Goal: Information Seeking & Learning: Learn about a topic

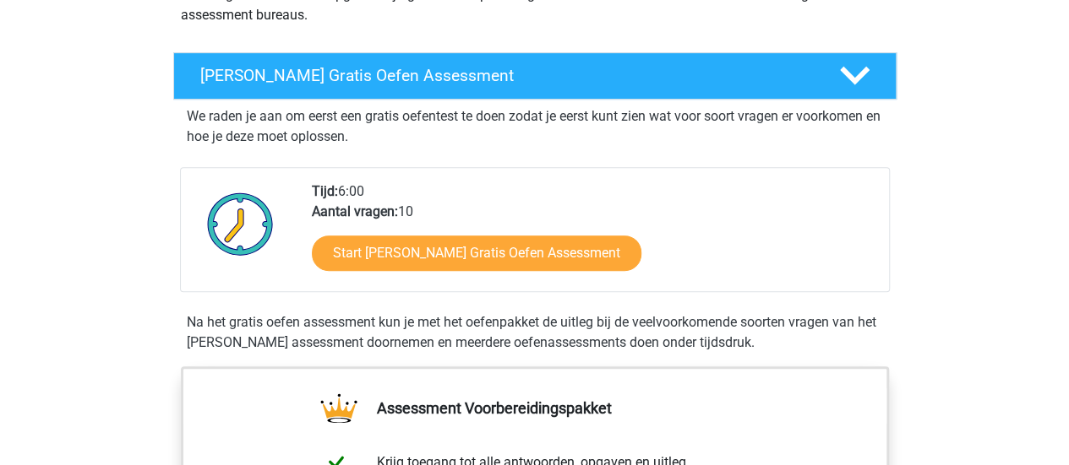
scroll to position [247, 0]
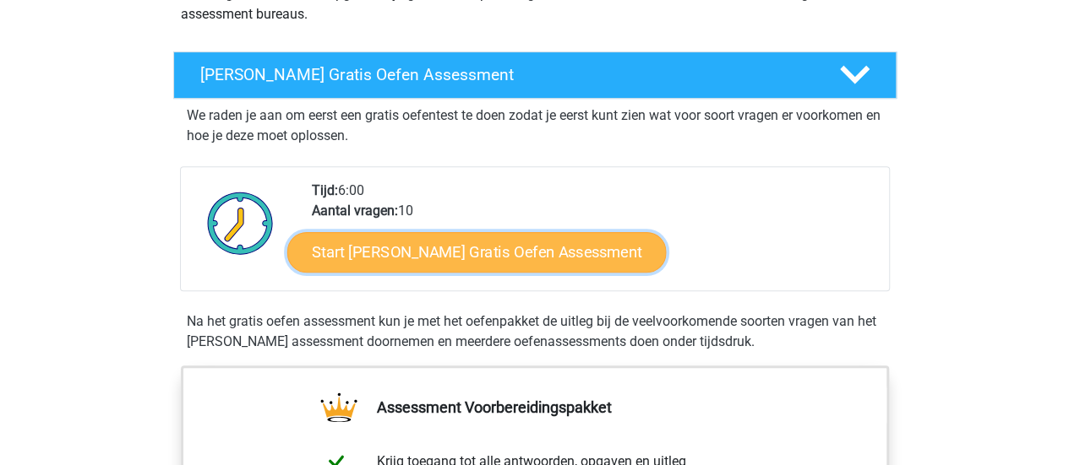
click at [463, 259] on link "Start Watson Glaser Gratis Oefen Assessment" at bounding box center [476, 252] width 379 height 41
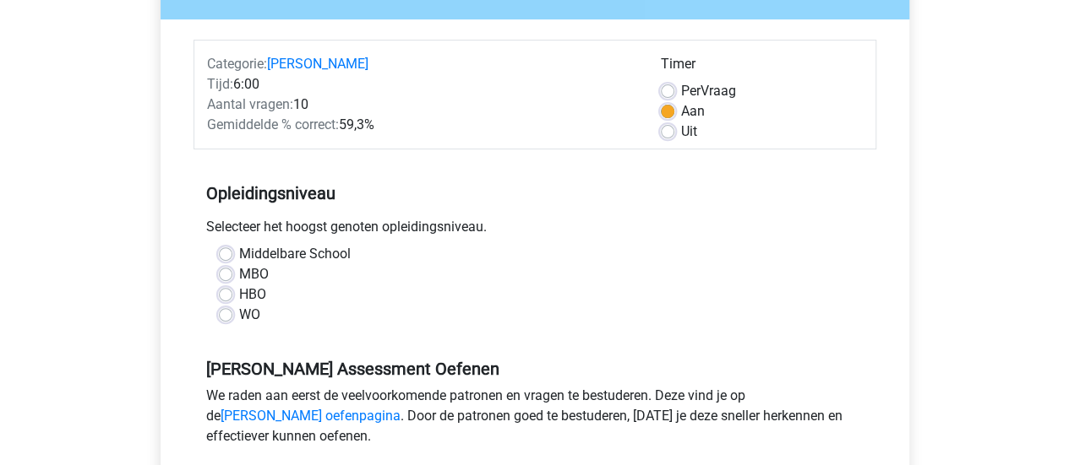
scroll to position [199, 0]
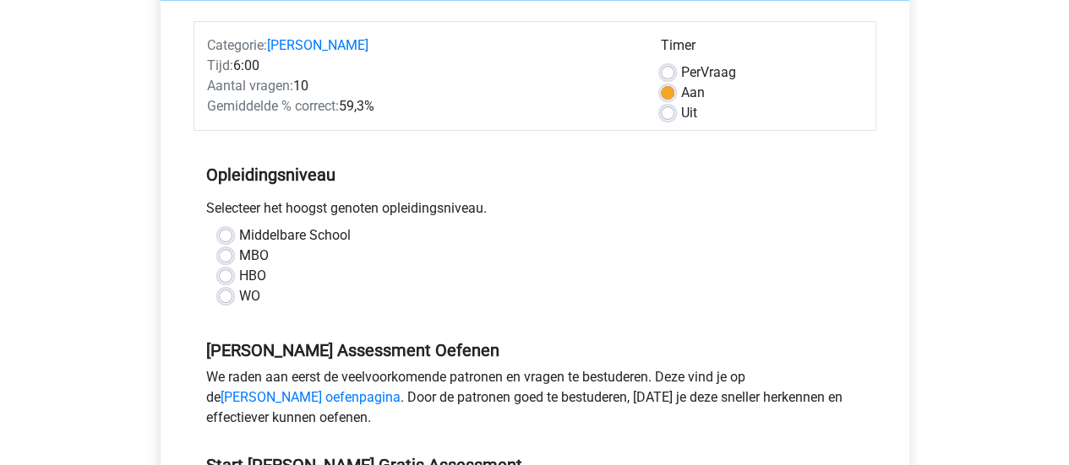
click at [239, 297] on label "WO" at bounding box center [249, 296] width 21 height 20
click at [228, 297] on input "WO" at bounding box center [226, 294] width 14 height 17
radio input "true"
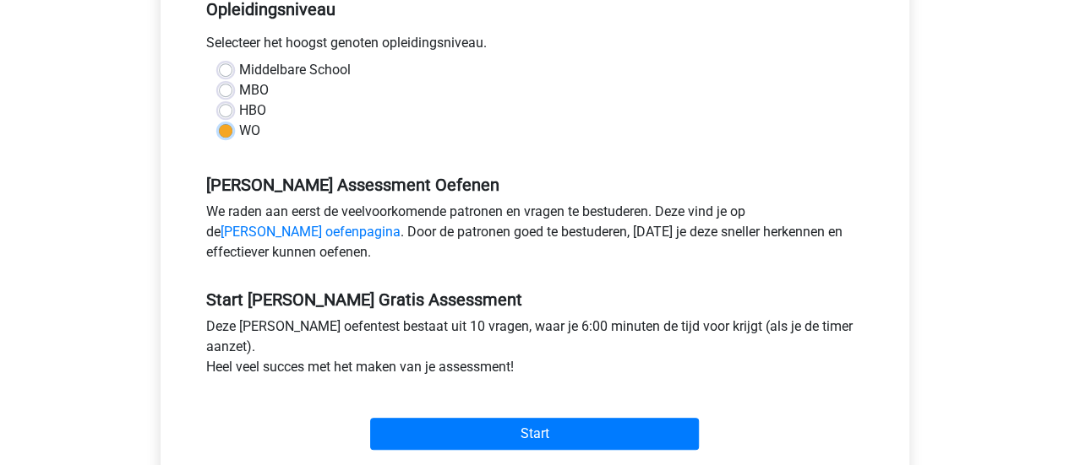
scroll to position [373, 0]
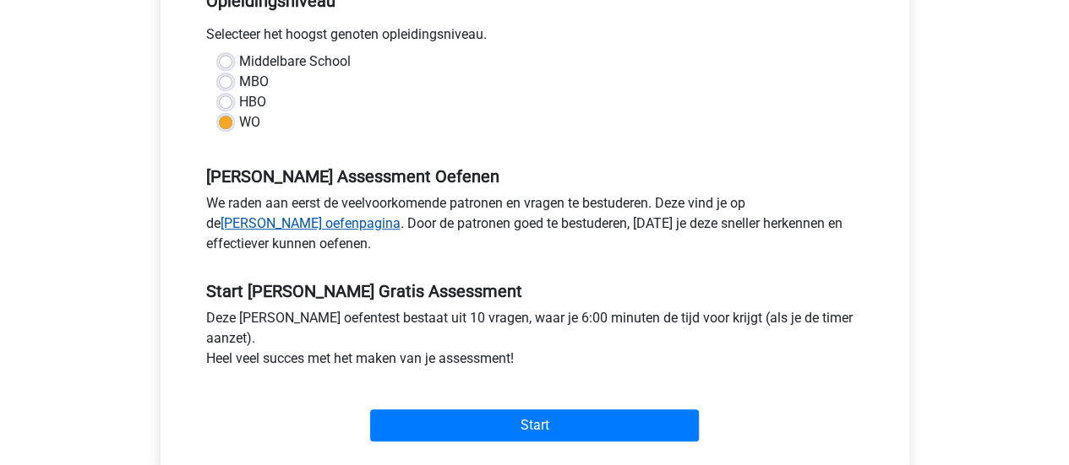
click at [400, 215] on link "[PERSON_NAME] oefenpagina" at bounding box center [310, 223] width 180 height 16
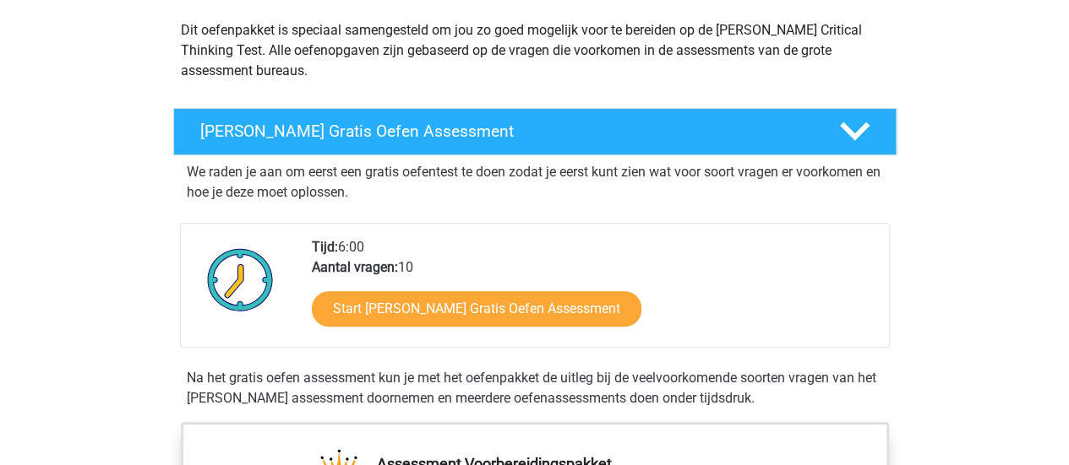
scroll to position [176, 0]
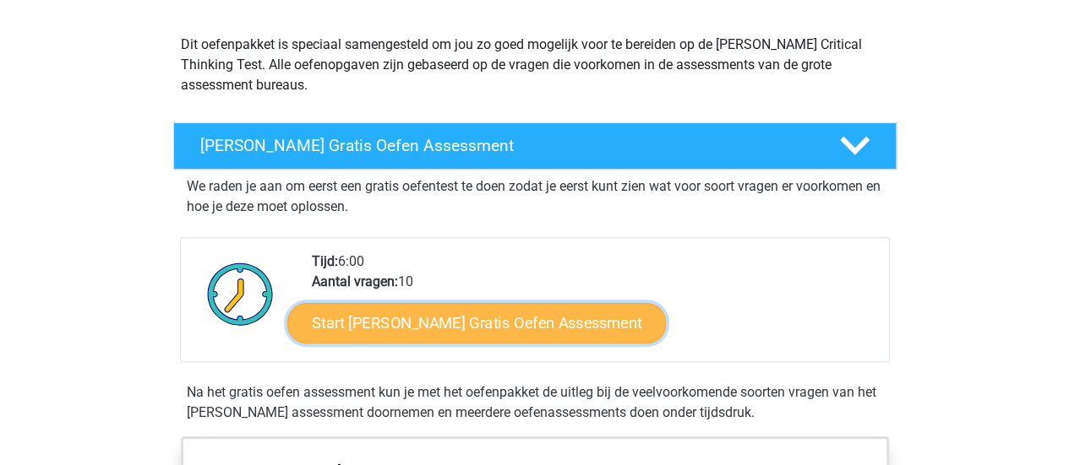
click at [449, 333] on link "Start Watson Glaser Gratis Oefen Assessment" at bounding box center [476, 323] width 379 height 41
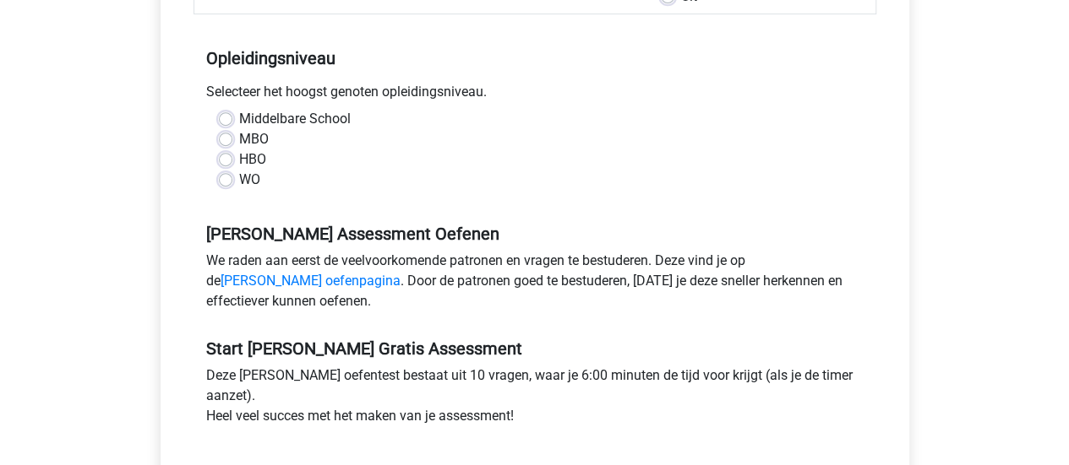
scroll to position [357, 0]
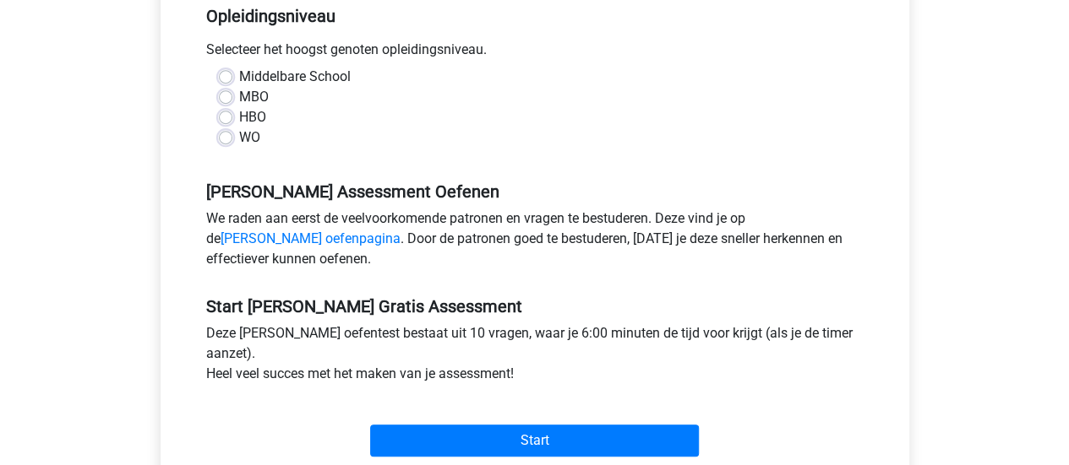
click at [239, 139] on label "WO" at bounding box center [249, 138] width 21 height 20
click at [229, 139] on input "WO" at bounding box center [226, 136] width 14 height 17
radio input "true"
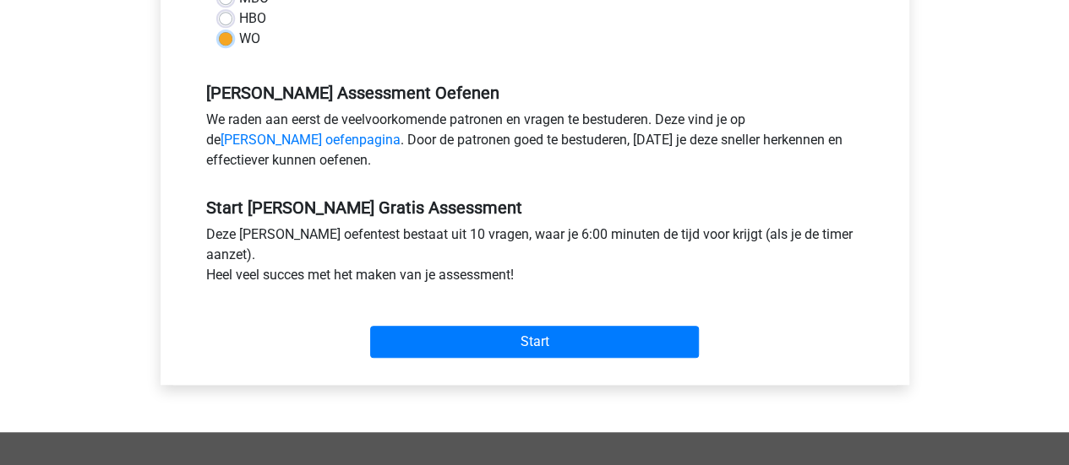
scroll to position [465, 0]
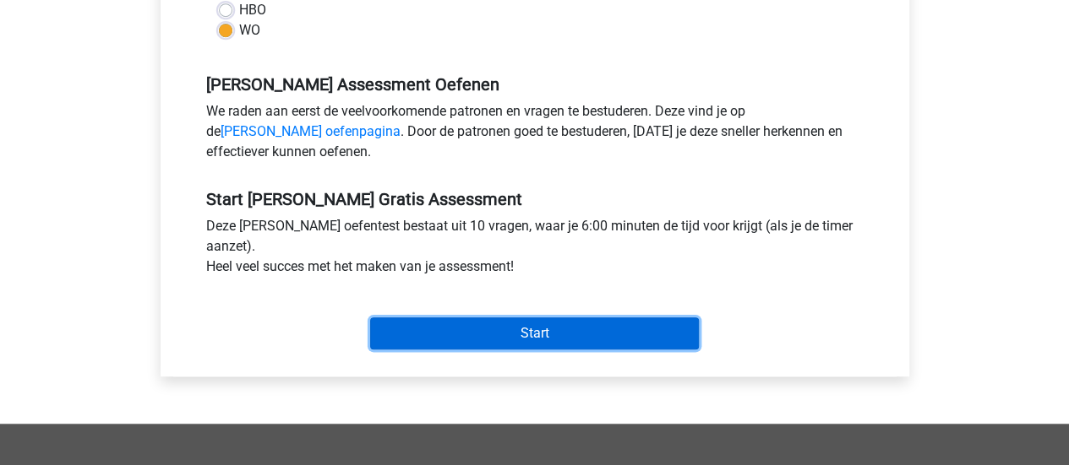
click at [523, 324] on input "Start" at bounding box center [534, 334] width 329 height 32
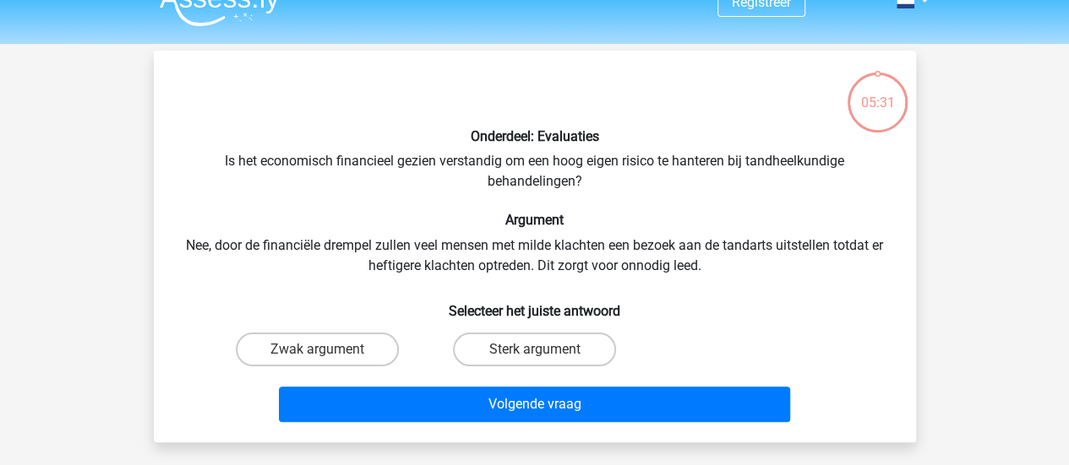
scroll to position [28, 0]
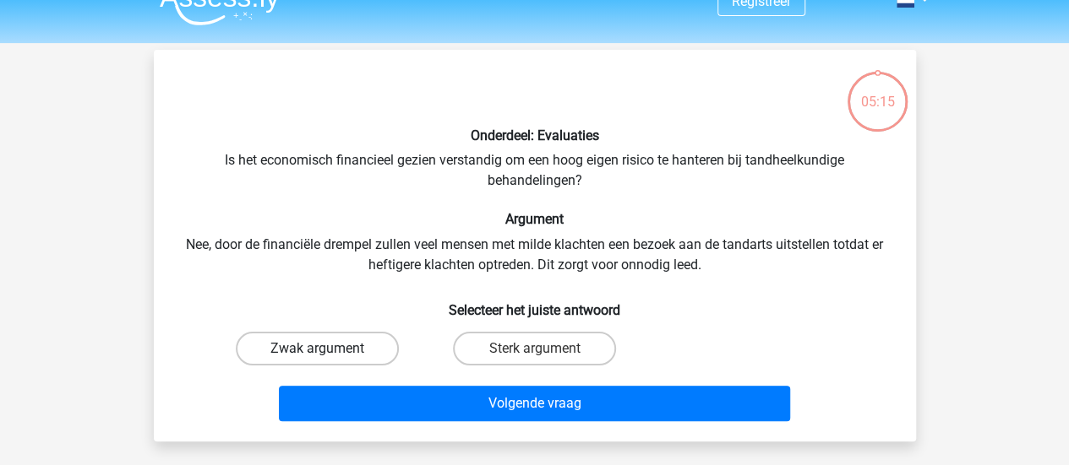
click at [331, 351] on label "Zwak argument" at bounding box center [317, 349] width 163 height 34
click at [328, 351] on input "Zwak argument" at bounding box center [322, 354] width 11 height 11
radio input "true"
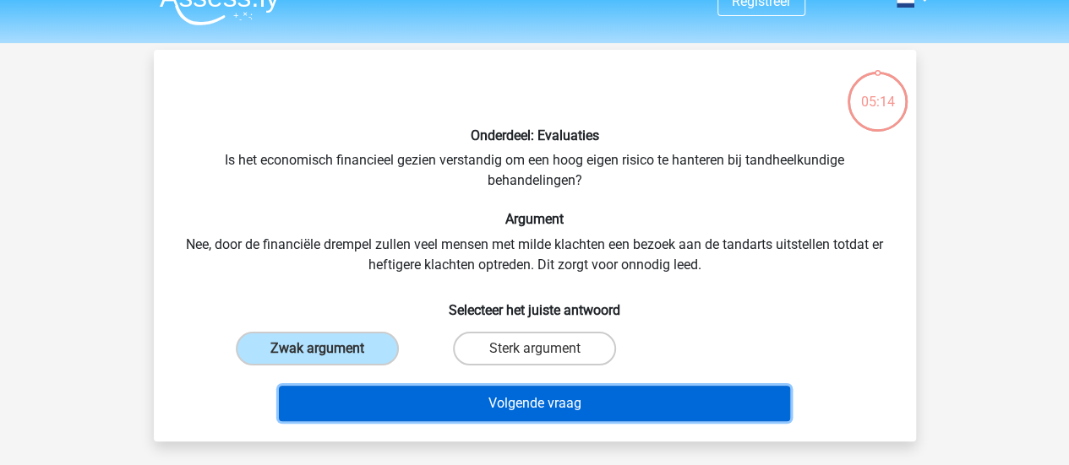
click at [541, 410] on button "Volgende vraag" at bounding box center [534, 403] width 511 height 35
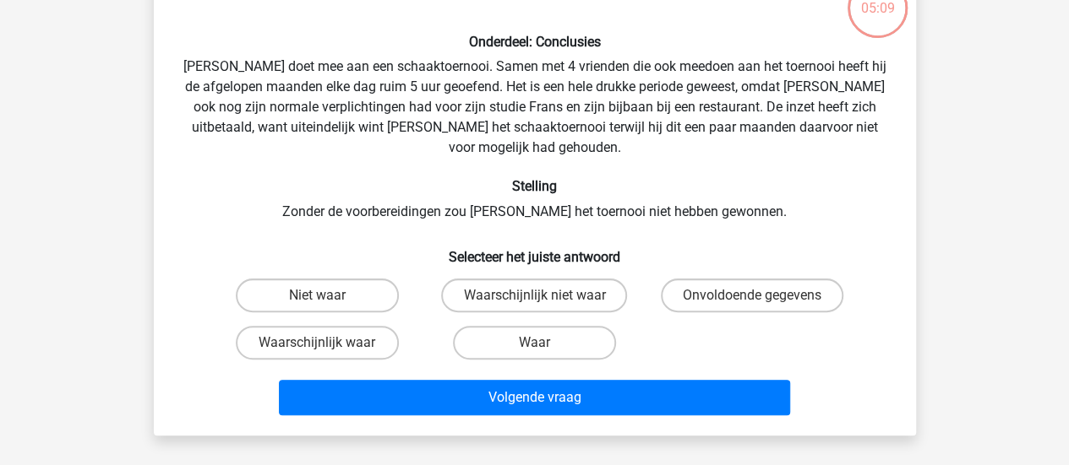
scroll to position [101, 0]
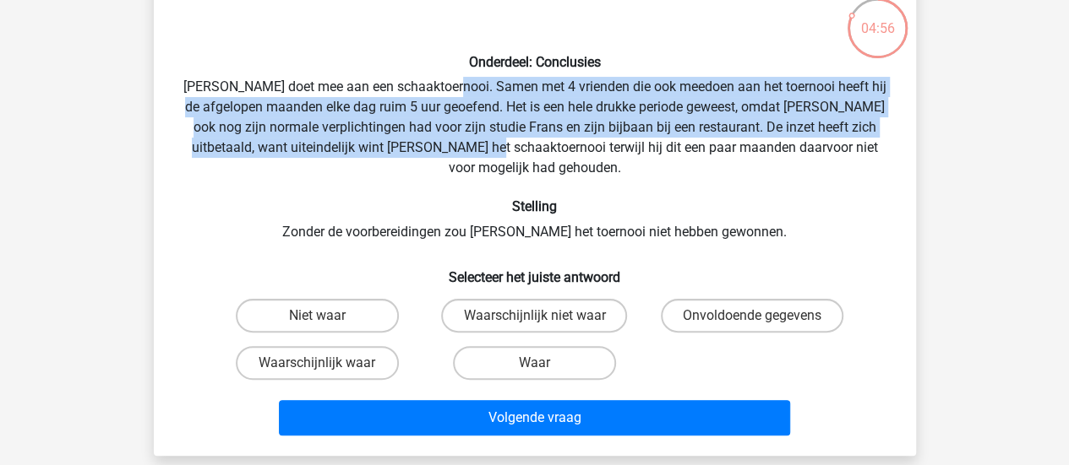
drag, startPoint x: 465, startPoint y: 90, endPoint x: 473, endPoint y: 144, distance: 54.7
click at [473, 144] on div "Onderdeel: Conclusies [PERSON_NAME] doet mee aan een schaaktoernooi. Samen met …" at bounding box center [535, 216] width 748 height 453
click at [538, 129] on div "Onderdeel: Conclusies [PERSON_NAME] doet mee aan een schaaktoernooi. Samen met …" at bounding box center [535, 216] width 748 height 453
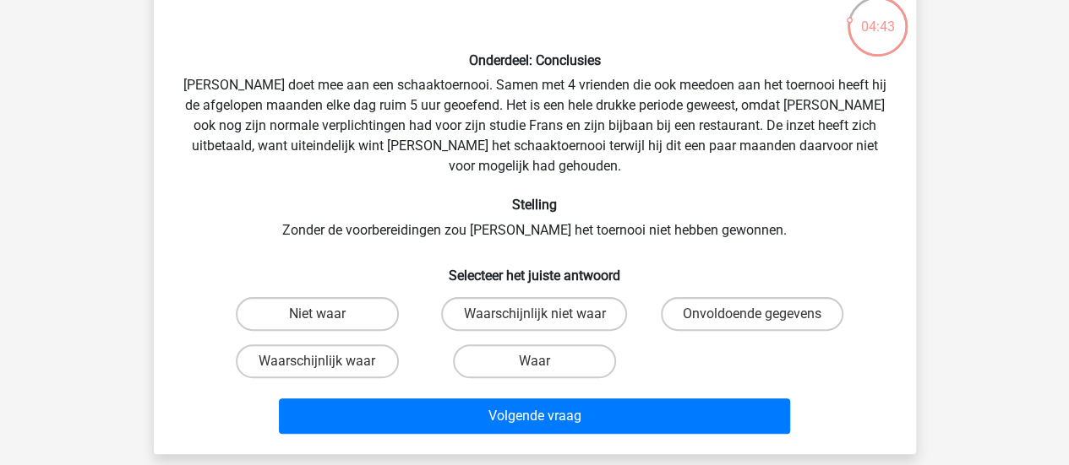
scroll to position [102, 0]
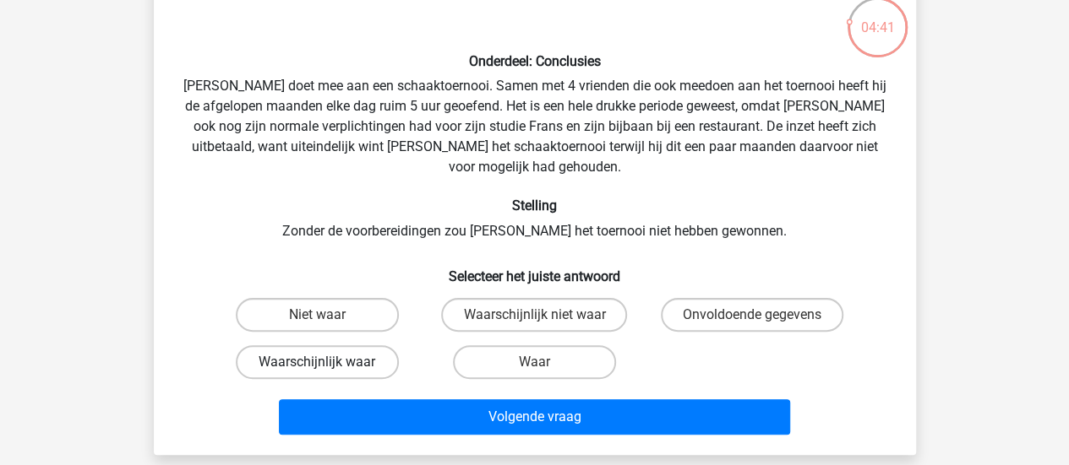
click at [315, 345] on label "Waarschijnlijk waar" at bounding box center [317, 362] width 163 height 34
click at [317, 362] on input "Waarschijnlijk waar" at bounding box center [322, 367] width 11 height 11
radio input "true"
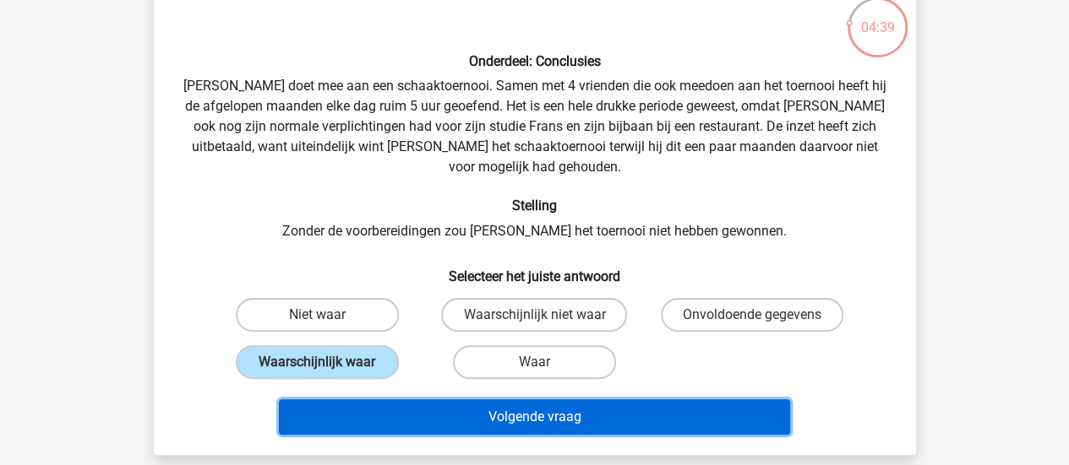
click at [552, 400] on button "Volgende vraag" at bounding box center [534, 417] width 511 height 35
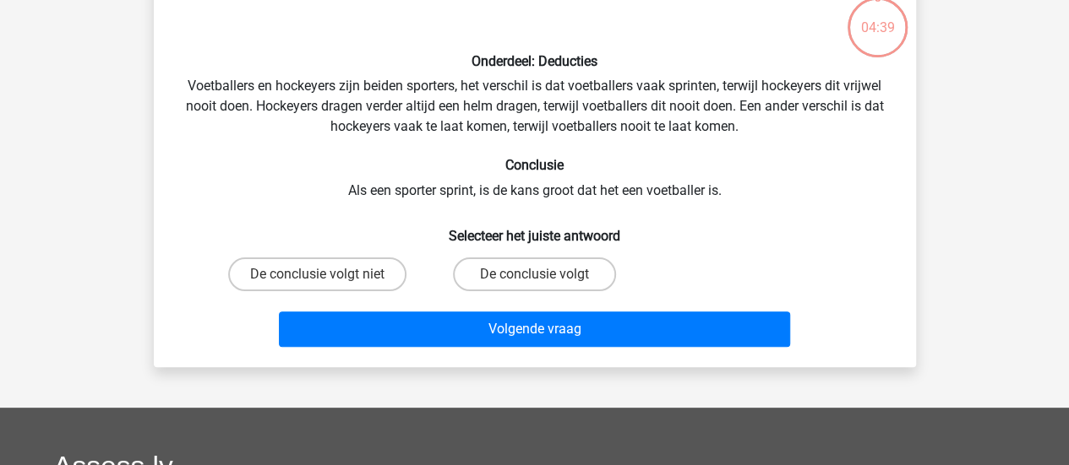
scroll to position [78, 0]
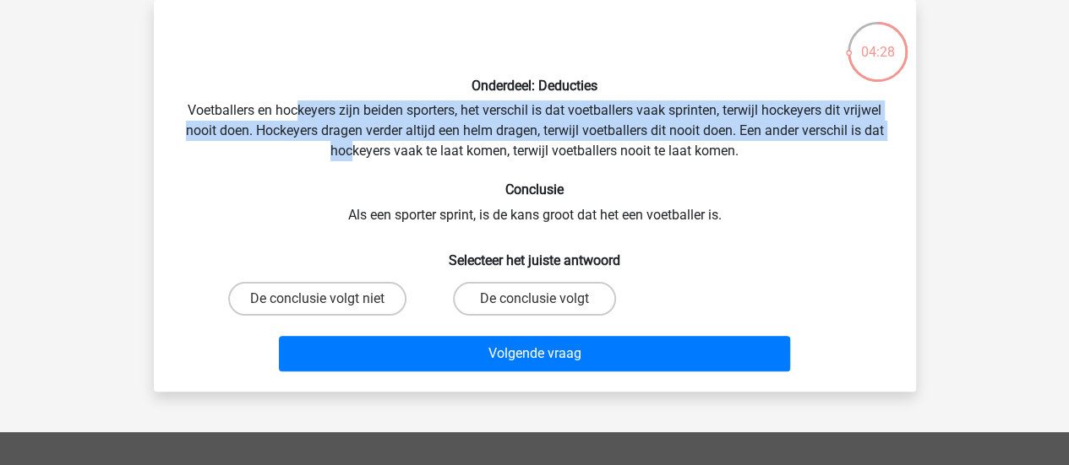
drag, startPoint x: 294, startPoint y: 108, endPoint x: 349, endPoint y: 143, distance: 64.9
click at [349, 143] on div "Onderdeel: Deducties Voetballers en hockeyers zijn beiden sporters, het verschi…" at bounding box center [535, 196] width 748 height 365
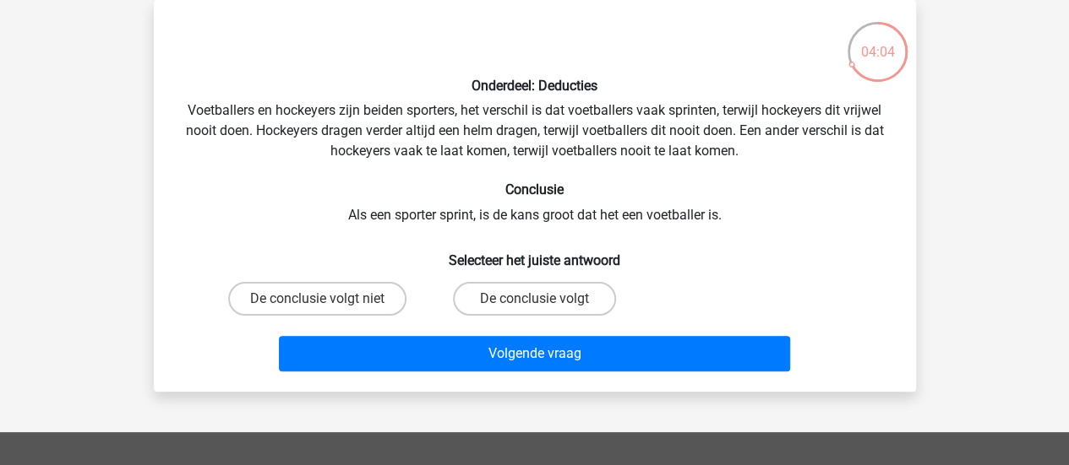
click at [587, 216] on div "Onderdeel: Deducties Voetballers en hockeyers zijn beiden sporters, het verschi…" at bounding box center [535, 196] width 748 height 365
click at [548, 299] on label "De conclusie volgt" at bounding box center [534, 299] width 163 height 34
click at [545, 299] on input "De conclusie volgt" at bounding box center [539, 304] width 11 height 11
radio input "true"
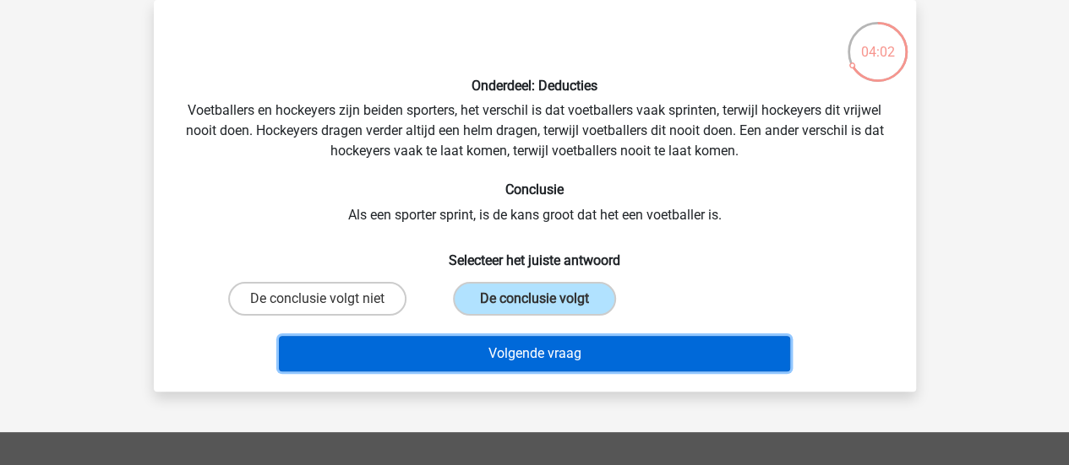
click at [539, 349] on button "Volgende vraag" at bounding box center [534, 353] width 511 height 35
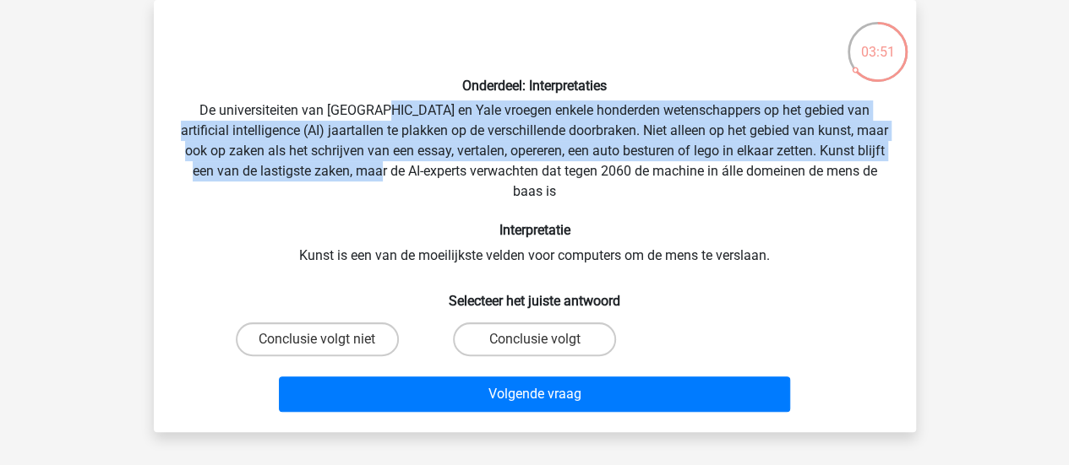
drag, startPoint x: 396, startPoint y: 111, endPoint x: 416, endPoint y: 170, distance: 62.2
click at [416, 170] on div "Onderdeel: Interpretaties De universiteiten van [GEOGRAPHIC_DATA] en Yale vroeg…" at bounding box center [535, 216] width 748 height 405
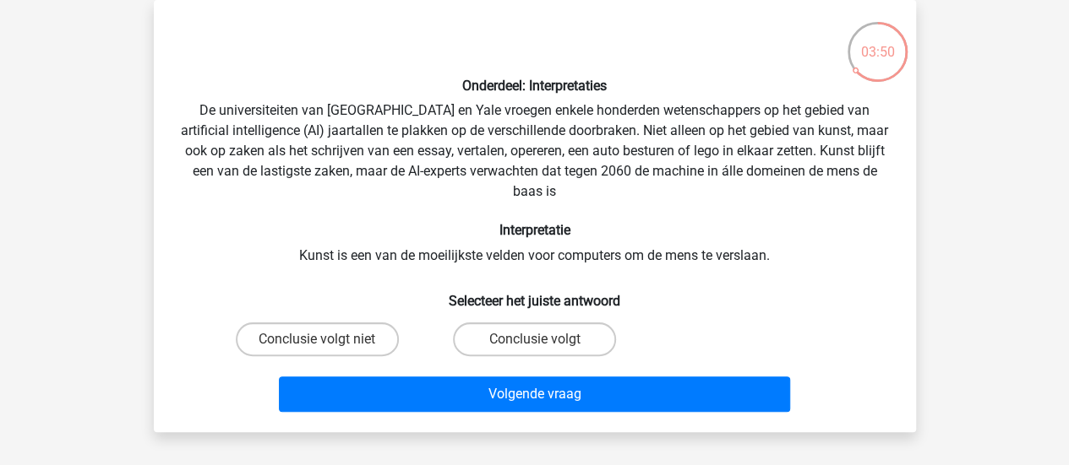
click at [451, 171] on div "Onderdeel: Interpretaties De universiteiten van [GEOGRAPHIC_DATA] en Yale vroeg…" at bounding box center [535, 216] width 748 height 405
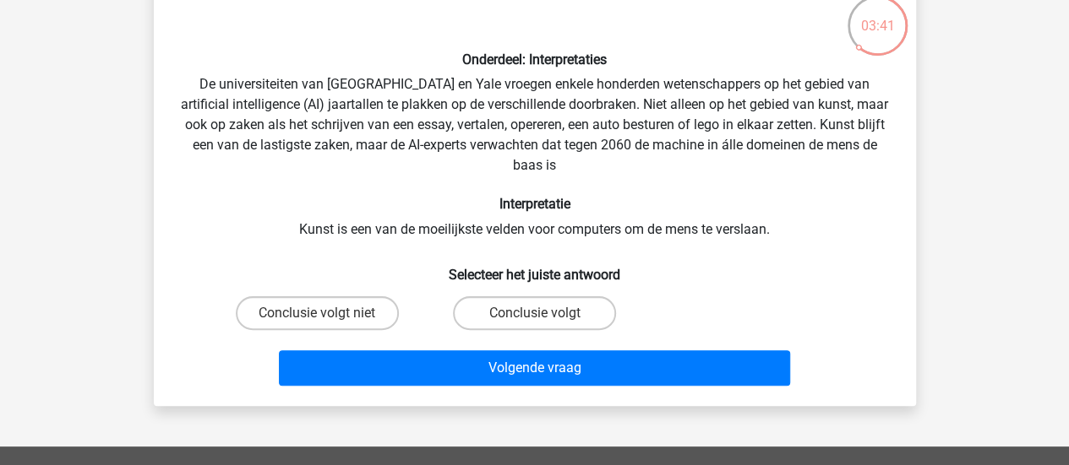
scroll to position [105, 0]
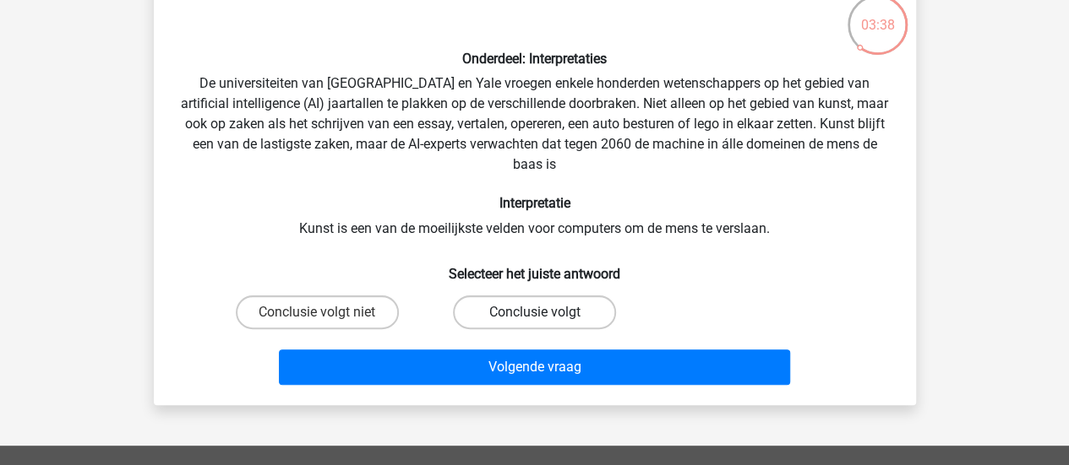
click at [508, 311] on label "Conclusie volgt" at bounding box center [534, 313] width 163 height 34
click at [534, 313] on input "Conclusie volgt" at bounding box center [539, 318] width 11 height 11
radio input "true"
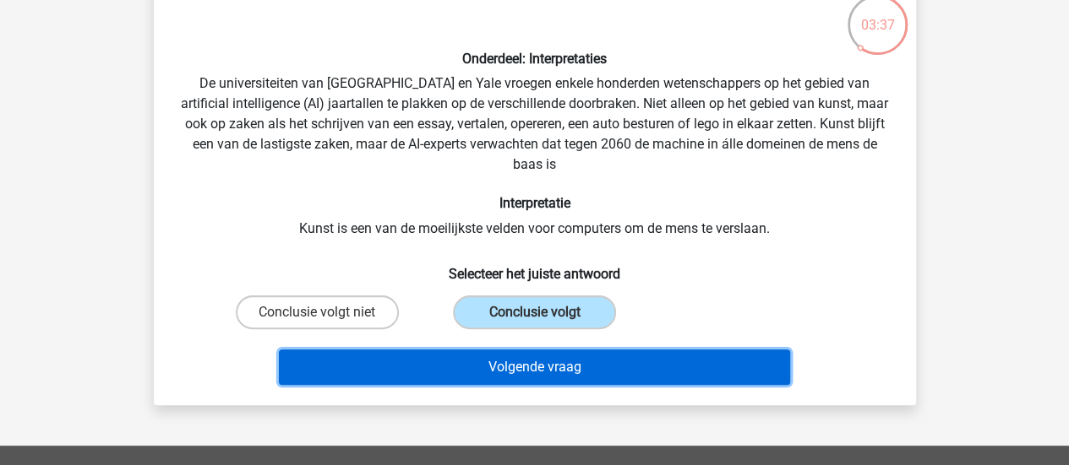
click at [507, 364] on button "Volgende vraag" at bounding box center [534, 367] width 511 height 35
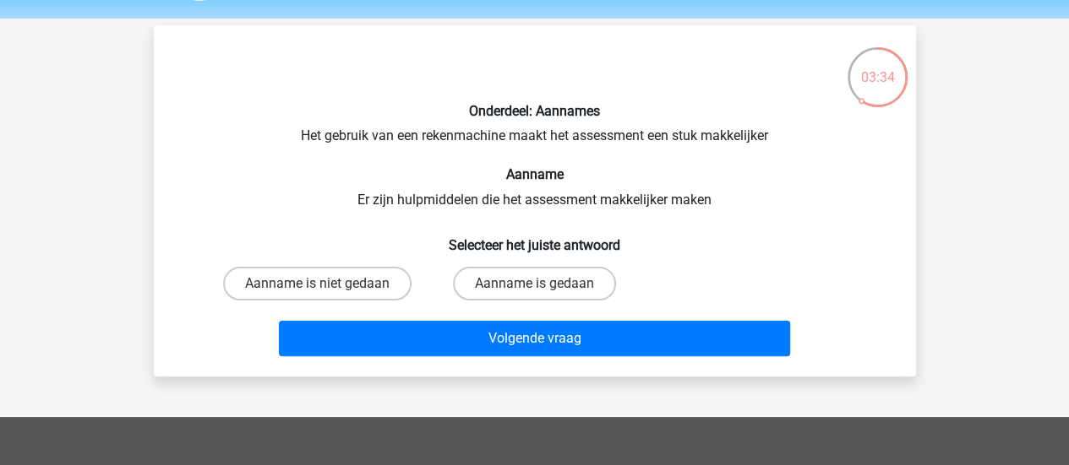
scroll to position [51, 0]
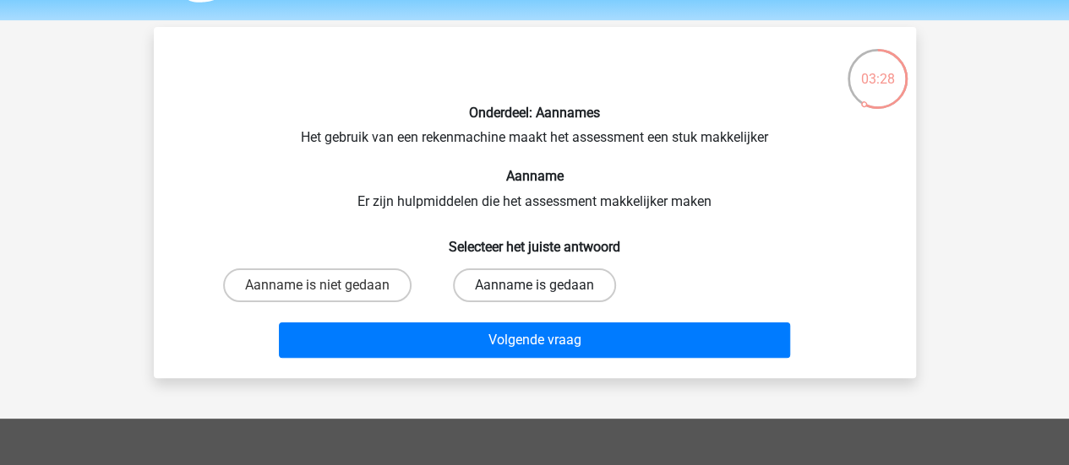
click at [519, 284] on label "Aanname is gedaan" at bounding box center [534, 286] width 163 height 34
click at [534, 286] on input "Aanname is gedaan" at bounding box center [539, 291] width 11 height 11
radio input "true"
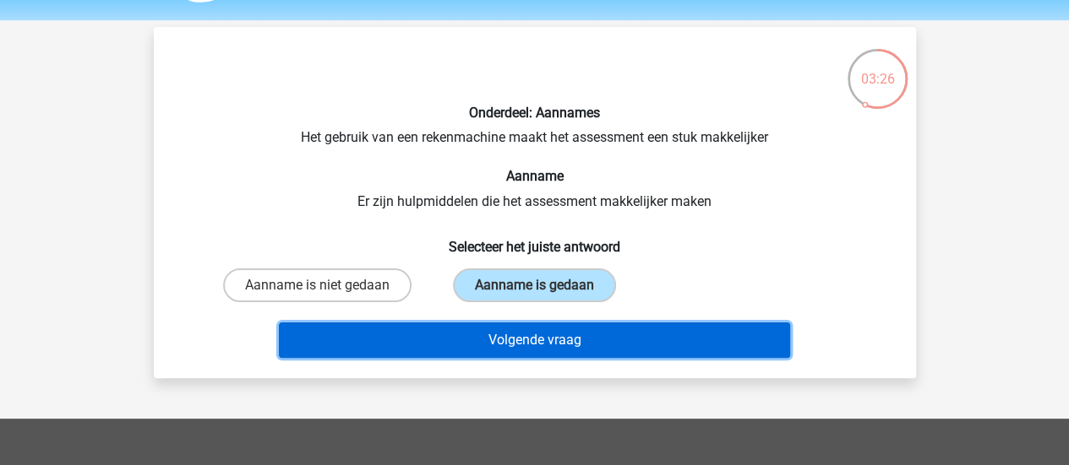
click at [524, 336] on button "Volgende vraag" at bounding box center [534, 340] width 511 height 35
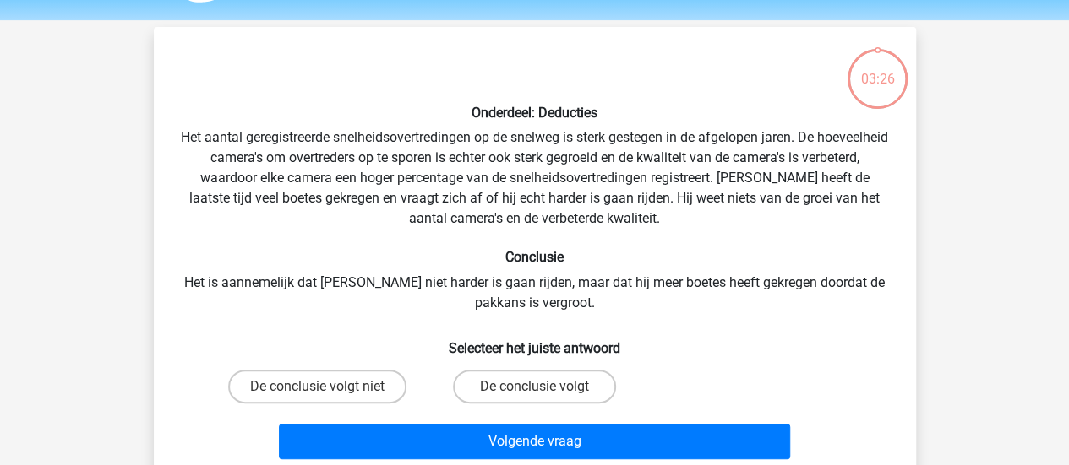
scroll to position [78, 0]
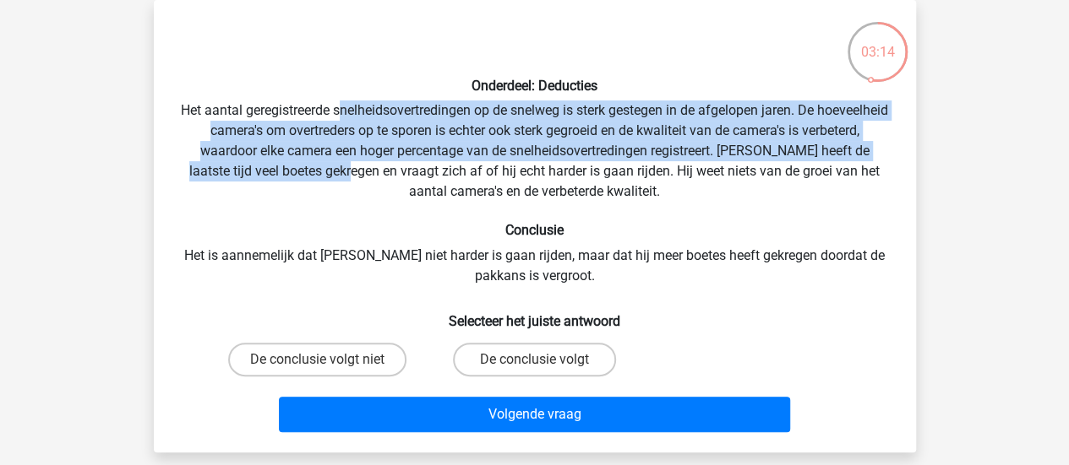
drag, startPoint x: 377, startPoint y: 114, endPoint x: 401, endPoint y: 163, distance: 54.8
click at [401, 163] on div "Onderdeel: Deducties Het aantal geregistreerde snelheidsovertredingen op de sne…" at bounding box center [535, 227] width 748 height 426
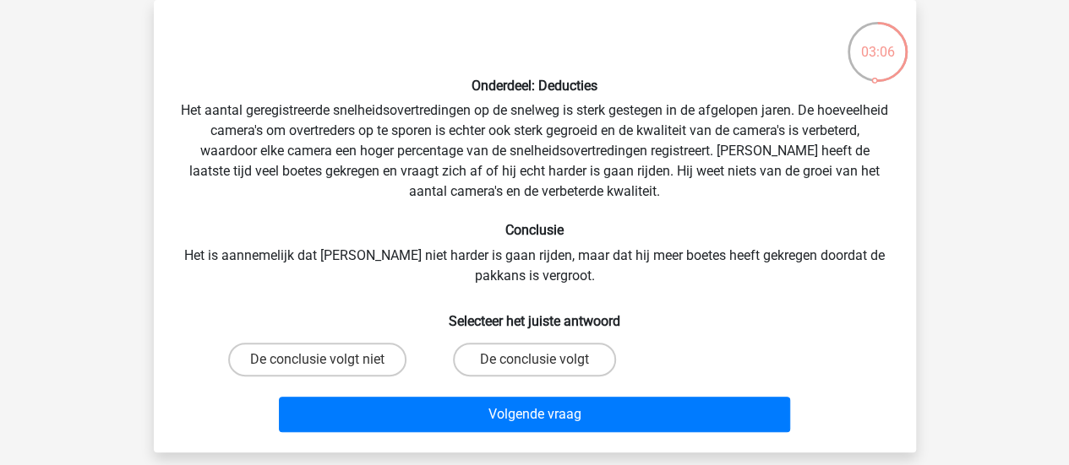
click at [453, 185] on div "Onderdeel: Deducties Het aantal geregistreerde snelheidsovertredingen op de sne…" at bounding box center [535, 227] width 748 height 426
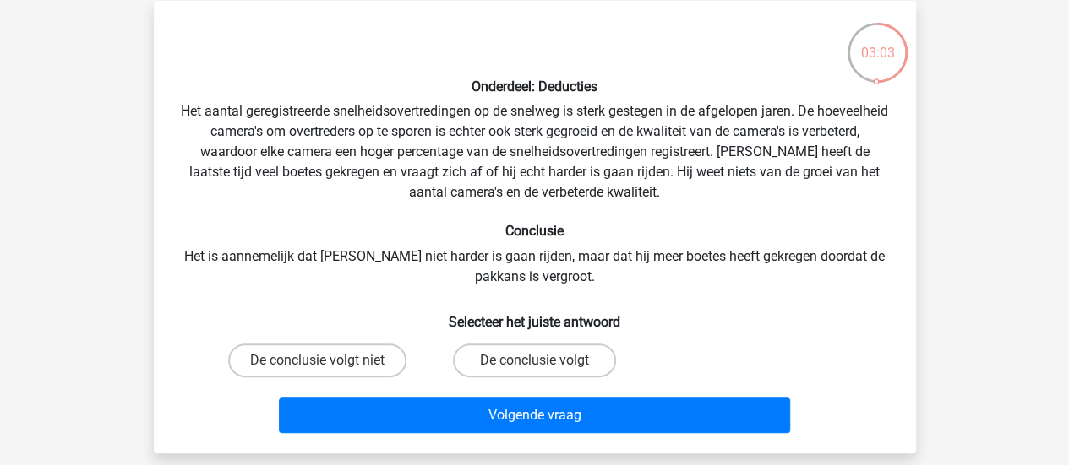
scroll to position [76, 0]
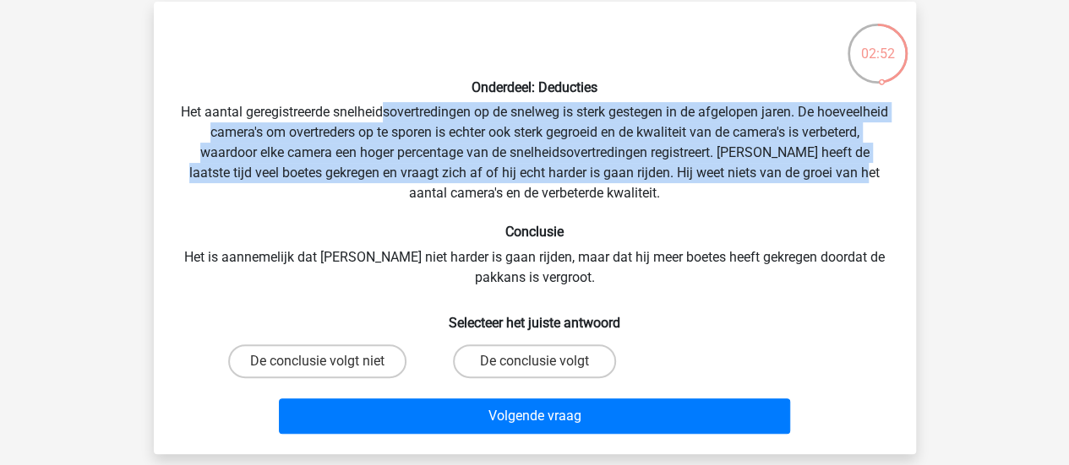
drag, startPoint x: 421, startPoint y: 111, endPoint x: 438, endPoint y: 194, distance: 85.3
click at [438, 194] on div "Onderdeel: Deducties Het aantal geregistreerde snelheidsovertredingen op de sne…" at bounding box center [535, 228] width 748 height 426
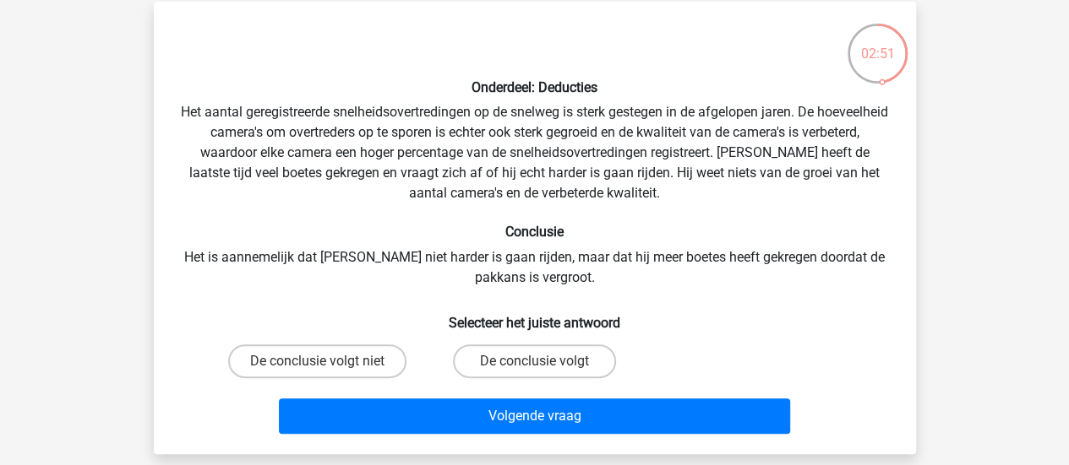
click at [536, 193] on div "Onderdeel: Deducties Het aantal geregistreerde snelheidsovertredingen op de sne…" at bounding box center [535, 228] width 748 height 426
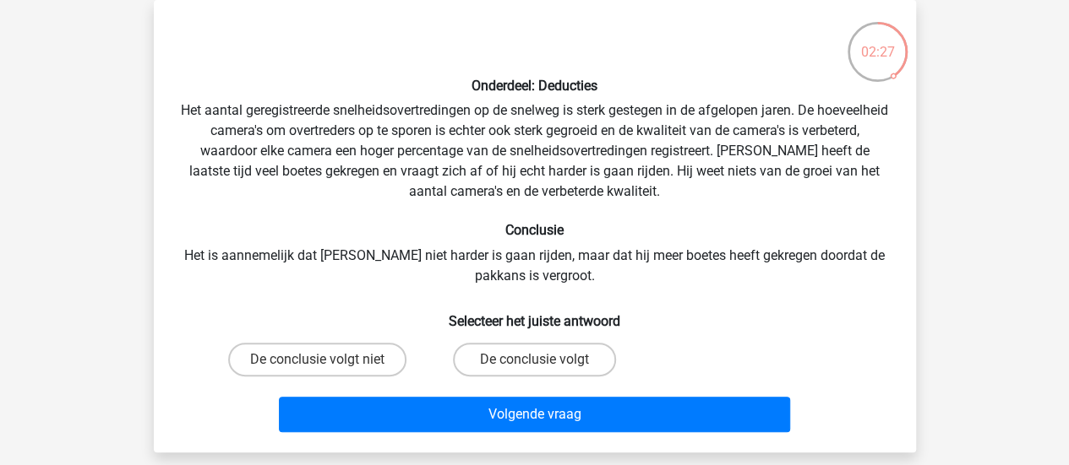
scroll to position [79, 0]
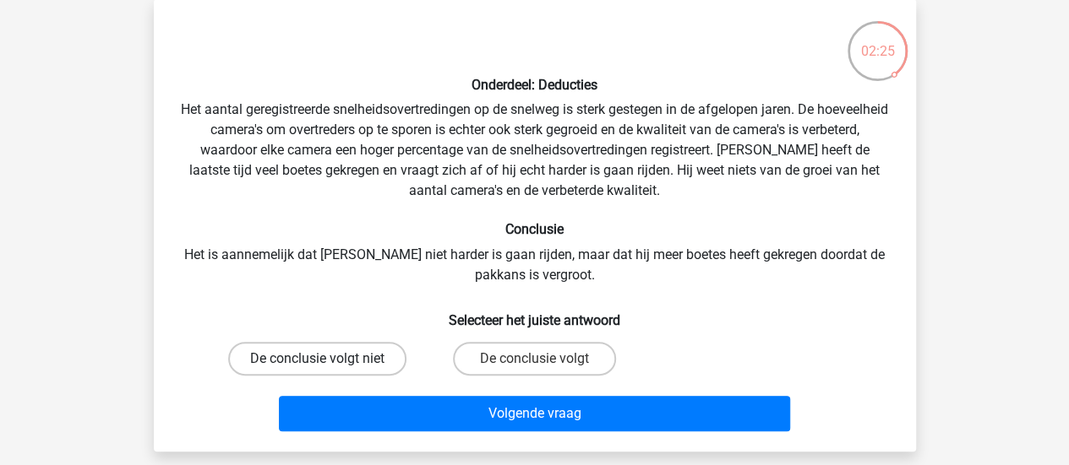
click at [309, 356] on label "De conclusie volgt niet" at bounding box center [317, 359] width 178 height 34
click at [317, 359] on input "De conclusie volgt niet" at bounding box center [322, 364] width 11 height 11
radio input "true"
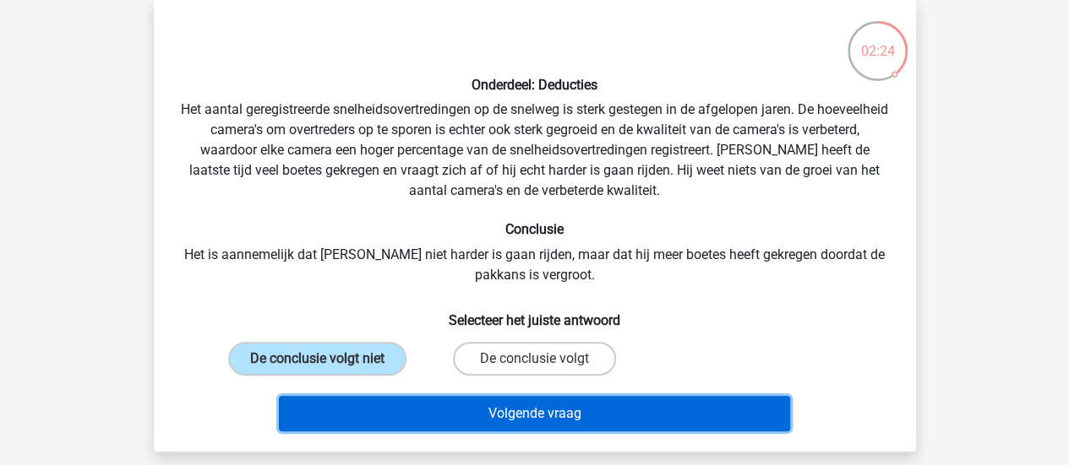
click at [517, 416] on button "Volgende vraag" at bounding box center [534, 413] width 511 height 35
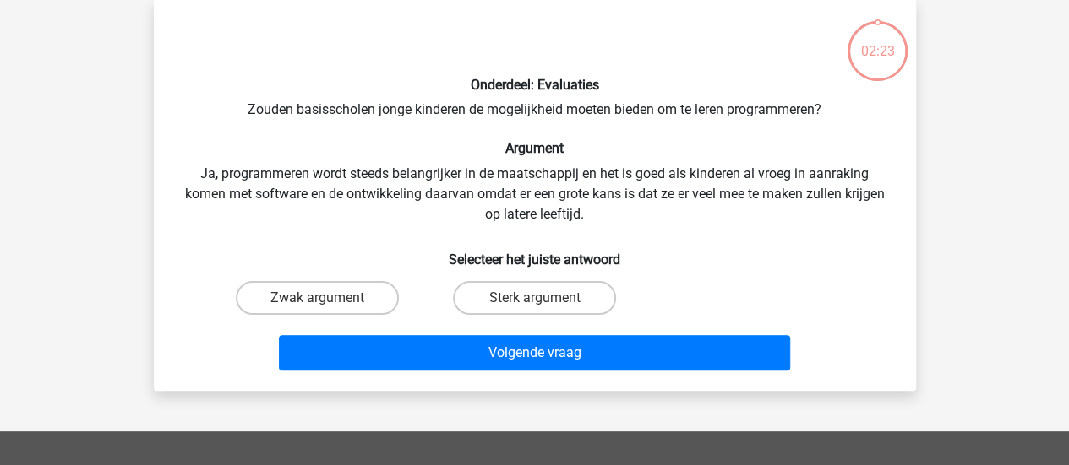
scroll to position [78, 0]
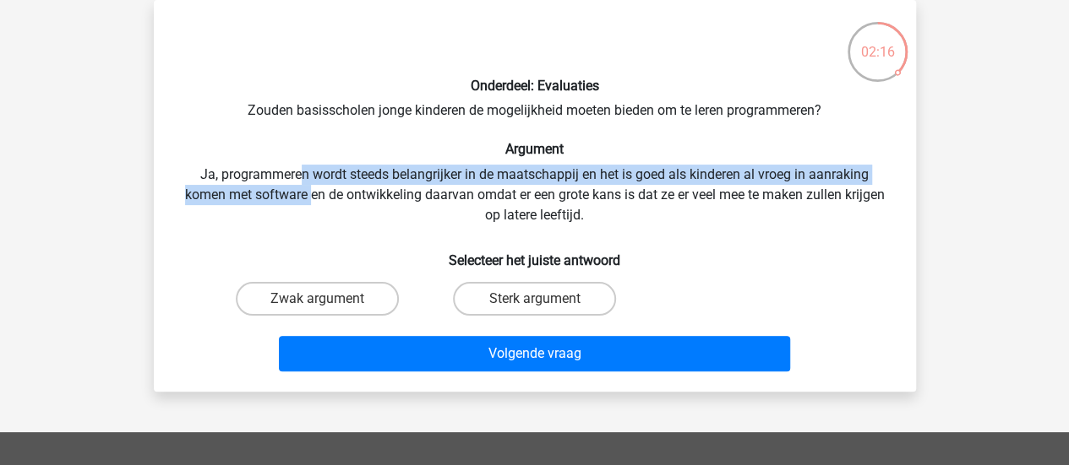
drag, startPoint x: 300, startPoint y: 181, endPoint x: 307, endPoint y: 190, distance: 12.0
click at [307, 190] on div "Onderdeel: Evaluaties Zouden basisscholen jonge kinderen de mogelijkheid moeten…" at bounding box center [535, 196] width 748 height 365
click at [530, 297] on label "Sterk argument" at bounding box center [534, 299] width 163 height 34
click at [534, 299] on input "Sterk argument" at bounding box center [539, 304] width 11 height 11
radio input "true"
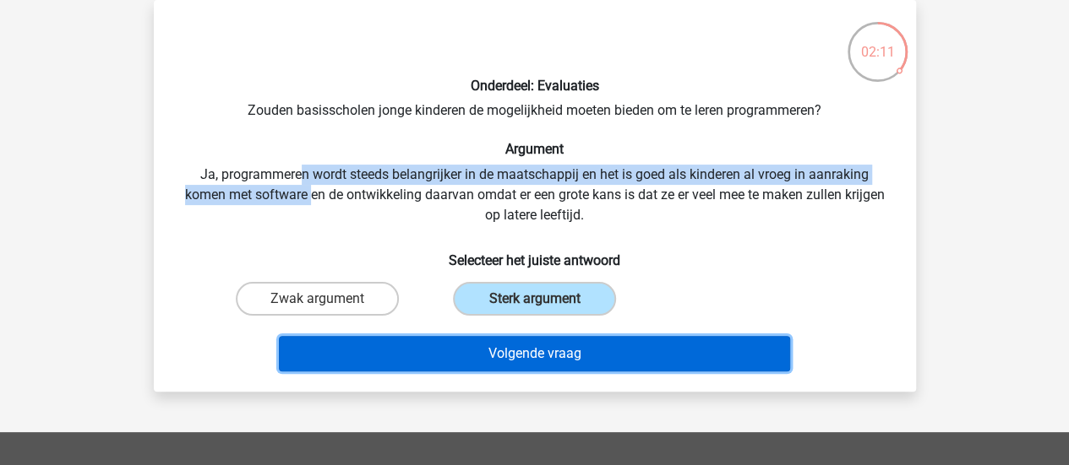
click at [541, 357] on button "Volgende vraag" at bounding box center [534, 353] width 511 height 35
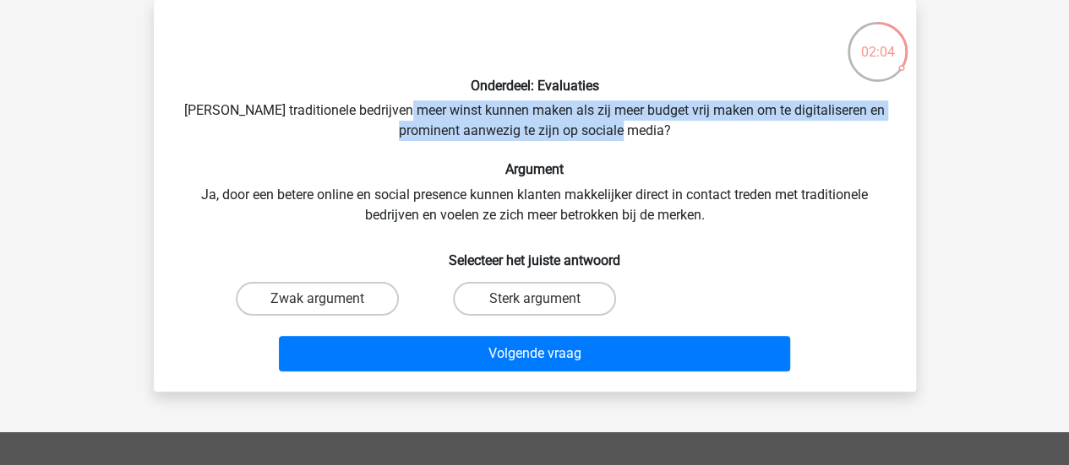
drag, startPoint x: 432, startPoint y: 106, endPoint x: 687, endPoint y: 134, distance: 256.6
click at [687, 134] on div "Onderdeel: Evaluaties Zouden traditionele bedrijven meer winst kunnen maken als…" at bounding box center [535, 196] width 748 height 365
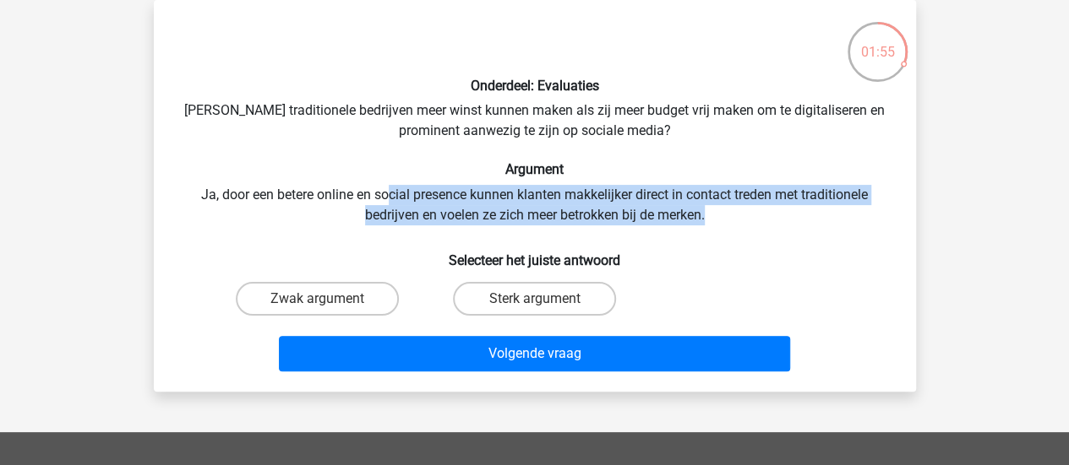
drag, startPoint x: 385, startPoint y: 192, endPoint x: 715, endPoint y: 224, distance: 331.0
click at [715, 224] on div "Onderdeel: Evaluaties Zouden traditionele bedrijven meer winst kunnen maken als…" at bounding box center [535, 196] width 748 height 365
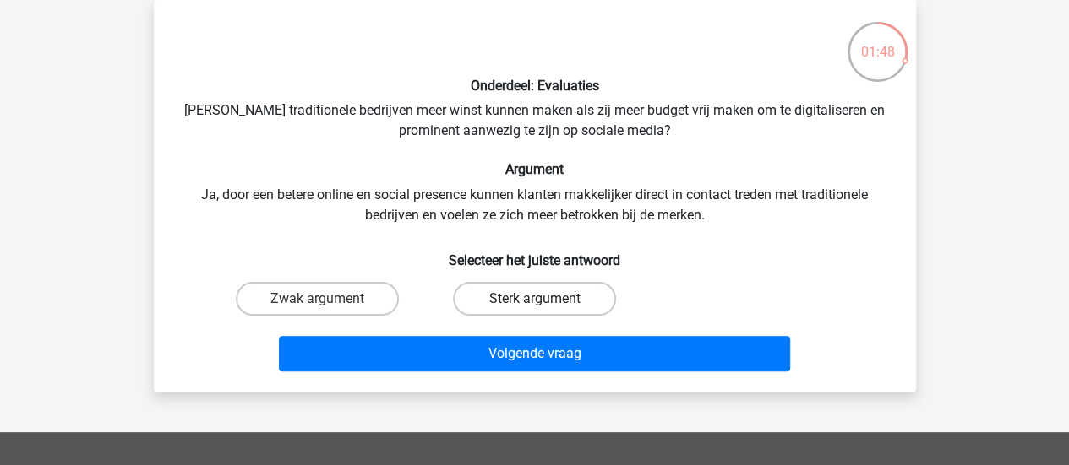
click at [524, 294] on label "Sterk argument" at bounding box center [534, 299] width 163 height 34
click at [534, 299] on input "Sterk argument" at bounding box center [539, 304] width 11 height 11
radio input "true"
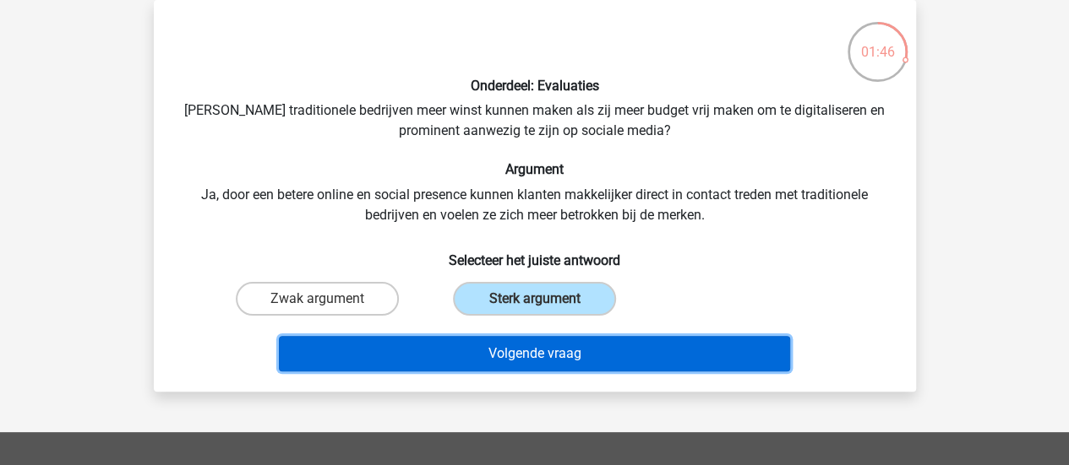
click at [526, 354] on button "Volgende vraag" at bounding box center [534, 353] width 511 height 35
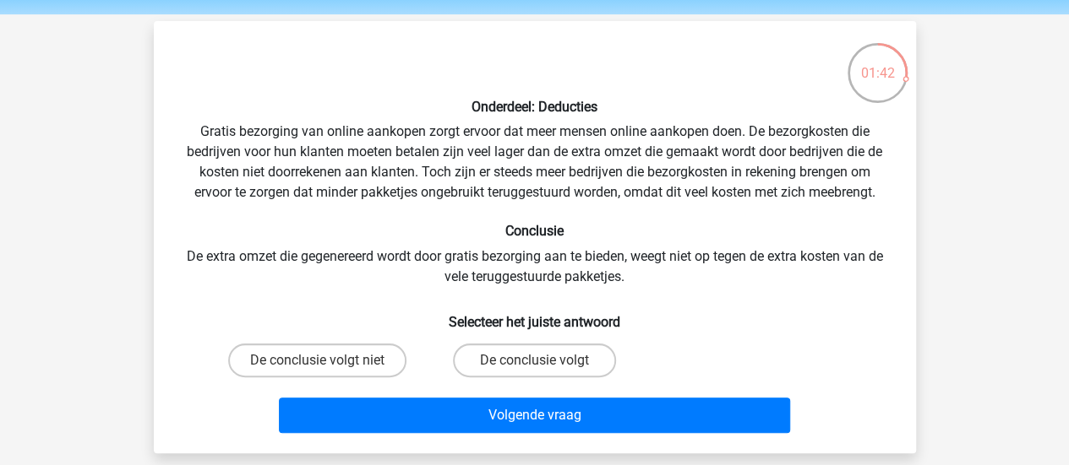
scroll to position [68, 0]
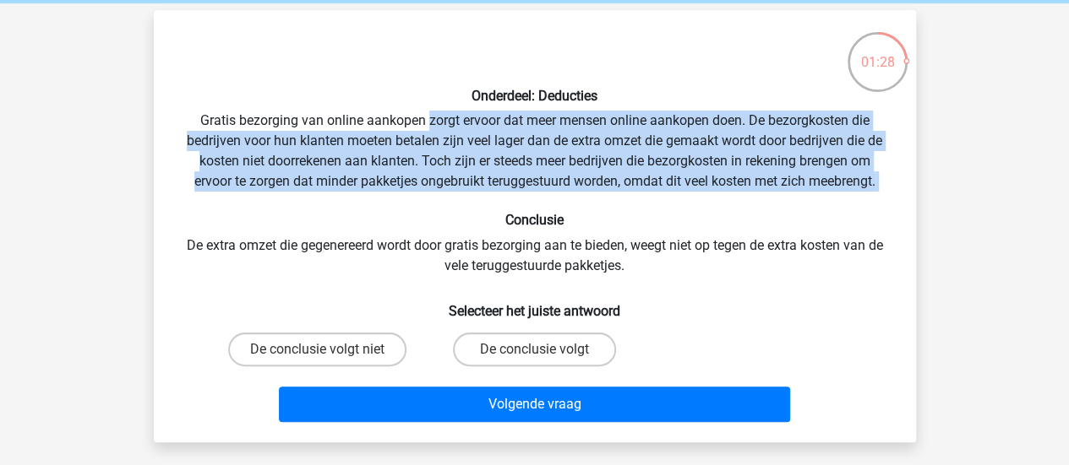
drag, startPoint x: 427, startPoint y: 117, endPoint x: 454, endPoint y: 199, distance: 85.5
click at [454, 199] on div "Onderdeel: Deducties Gratis bezorging van online aankopen zorgt ervoor dat meer…" at bounding box center [535, 226] width 748 height 405
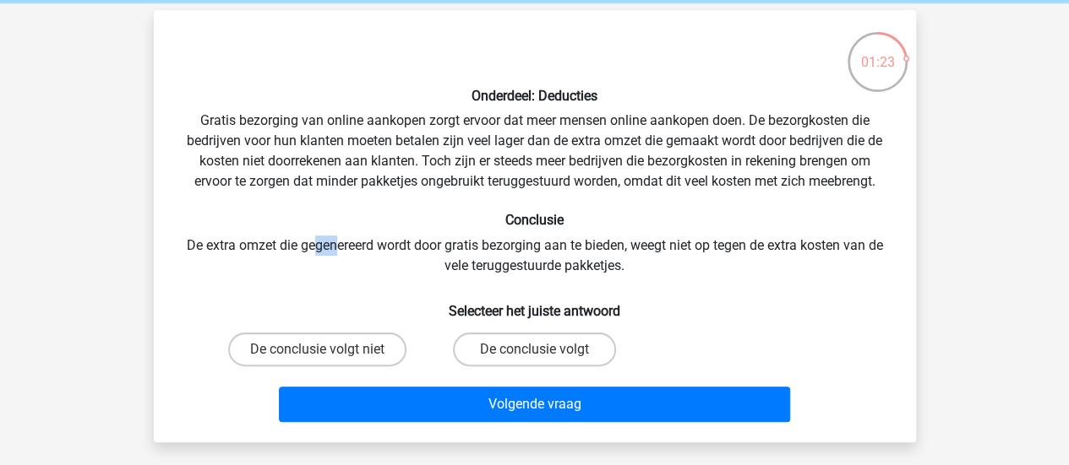
drag, startPoint x: 311, startPoint y: 245, endPoint x: 335, endPoint y: 251, distance: 24.4
click at [335, 251] on div "Onderdeel: Deducties Gratis bezorging van online aankopen zorgt ervoor dat meer…" at bounding box center [535, 226] width 748 height 405
click at [421, 248] on div "Onderdeel: Deducties Gratis bezorging van online aankopen zorgt ervoor dat meer…" at bounding box center [535, 226] width 748 height 405
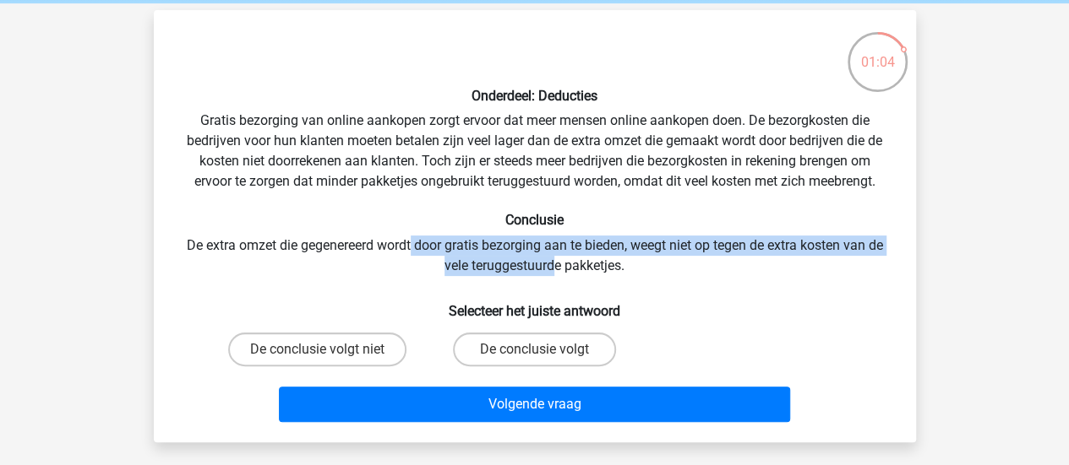
drag, startPoint x: 407, startPoint y: 242, endPoint x: 552, endPoint y: 262, distance: 146.6
click at [552, 262] on div "Onderdeel: Deducties Gratis bezorging van online aankopen zorgt ervoor dat meer…" at bounding box center [535, 226] width 748 height 405
click at [341, 349] on label "De conclusie volgt niet" at bounding box center [317, 350] width 178 height 34
click at [328, 350] on input "De conclusie volgt niet" at bounding box center [322, 355] width 11 height 11
radio input "true"
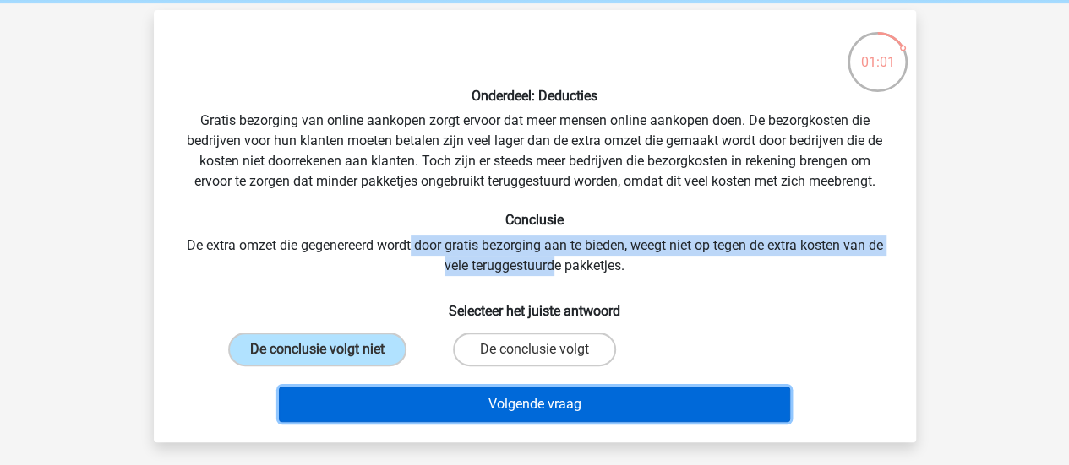
click at [503, 402] on button "Volgende vraag" at bounding box center [534, 404] width 511 height 35
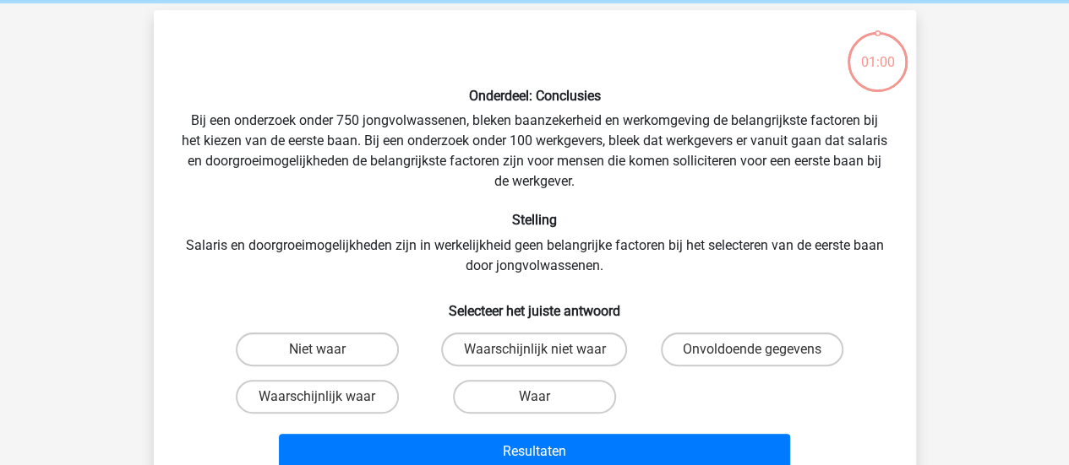
scroll to position [78, 0]
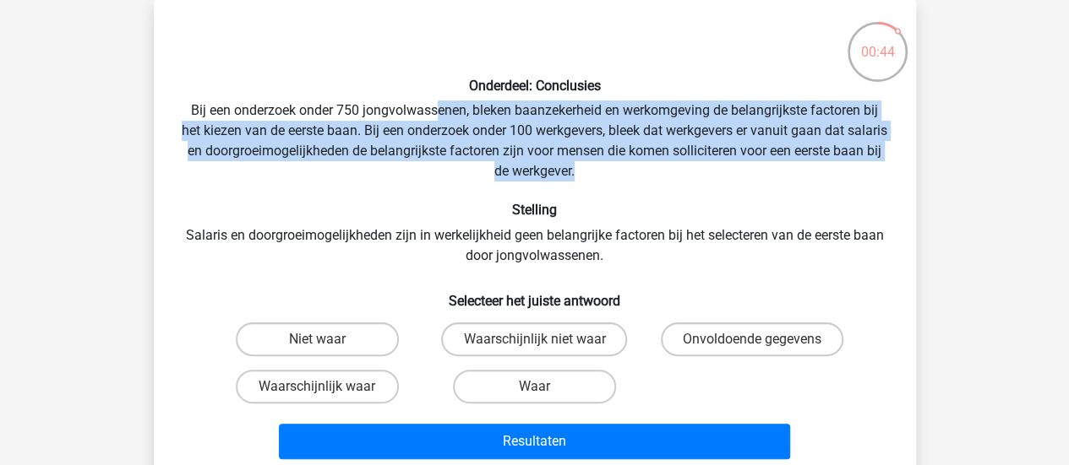
drag, startPoint x: 435, startPoint y: 111, endPoint x: 602, endPoint y: 179, distance: 180.7
click at [602, 179] on div "Onderdeel: Conclusies Bij een onderzoek onder 750 jongvolwassenen, bleken baanz…" at bounding box center [535, 240] width 748 height 453
click at [766, 340] on label "Onvoldoende gegevens" at bounding box center [752, 340] width 182 height 34
click at [763, 340] on input "Onvoldoende gegevens" at bounding box center [757, 345] width 11 height 11
radio input "true"
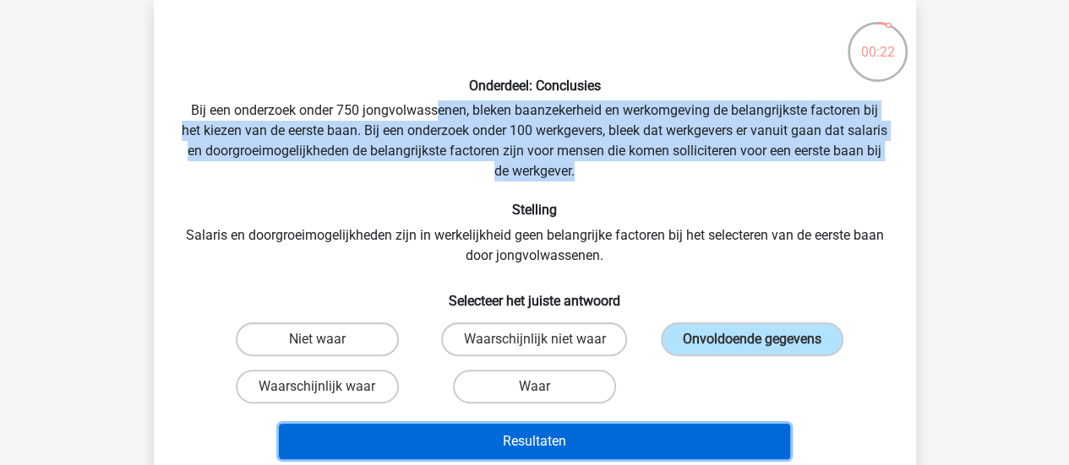
click at [550, 437] on button "Resultaten" at bounding box center [534, 441] width 511 height 35
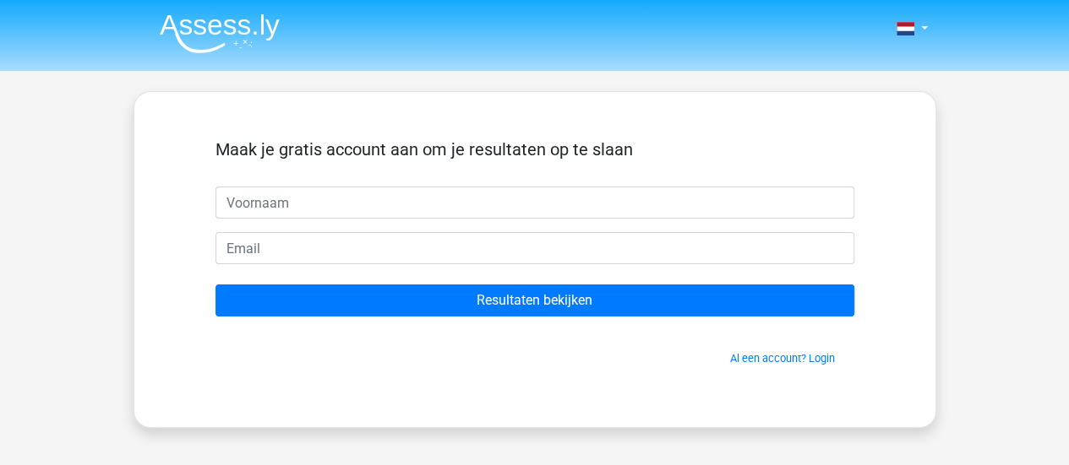
click at [411, 199] on input "text" at bounding box center [534, 203] width 639 height 32
type input "Manja"
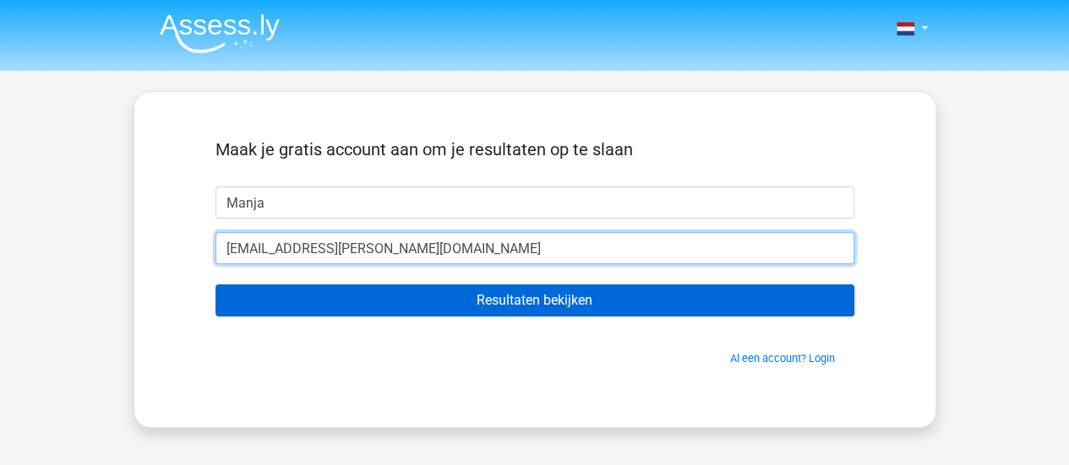
type input "mc.bomhoff@belastingdienst.nl"
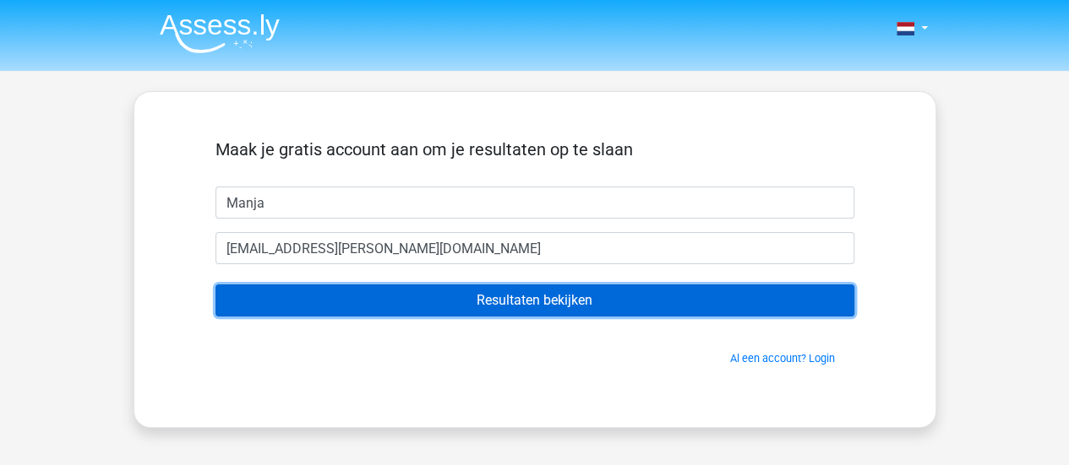
click at [539, 310] on input "Resultaten bekijken" at bounding box center [534, 301] width 639 height 32
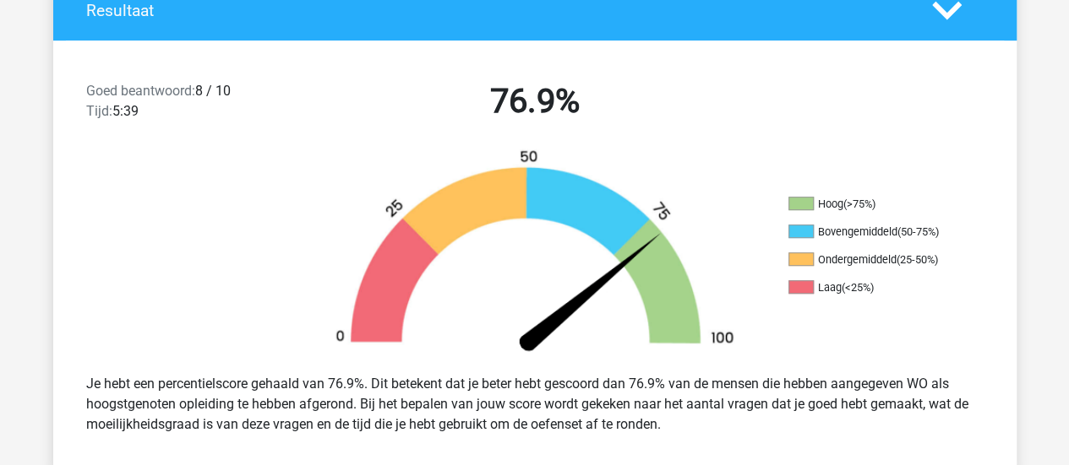
scroll to position [405, 0]
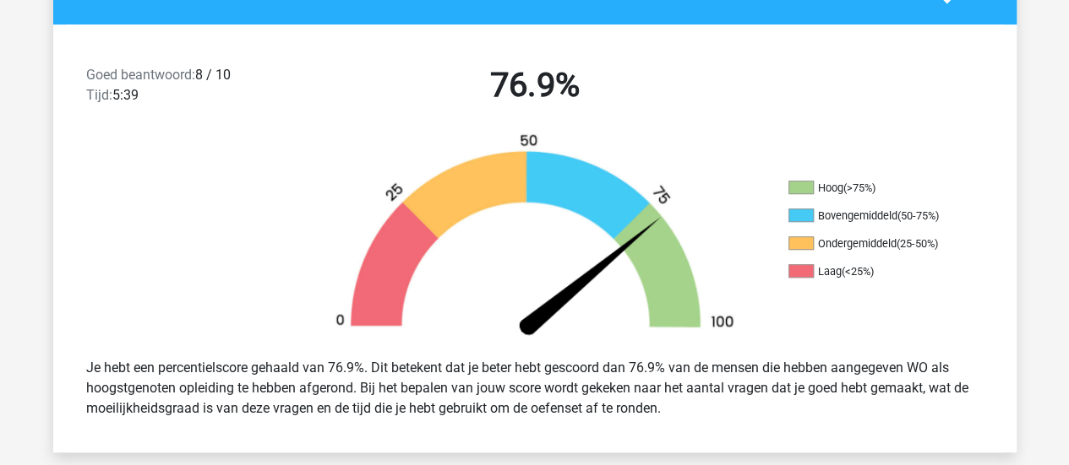
drag, startPoint x: 522, startPoint y: 373, endPoint x: 682, endPoint y: 406, distance: 163.0
click at [682, 406] on div "Je hebt een percentielscore gehaald van 76.9%. Dit betekent dat je beter hebt g…" at bounding box center [534, 388] width 922 height 74
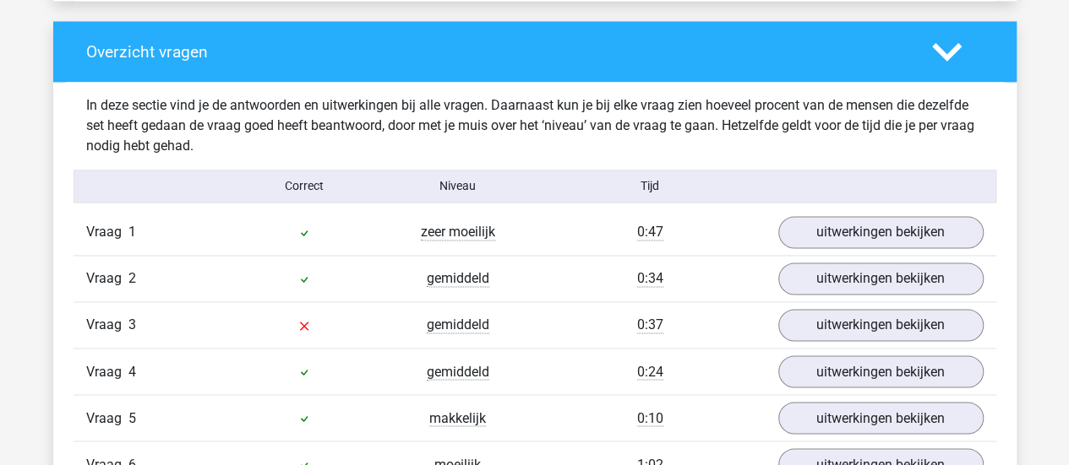
scroll to position [1248, 0]
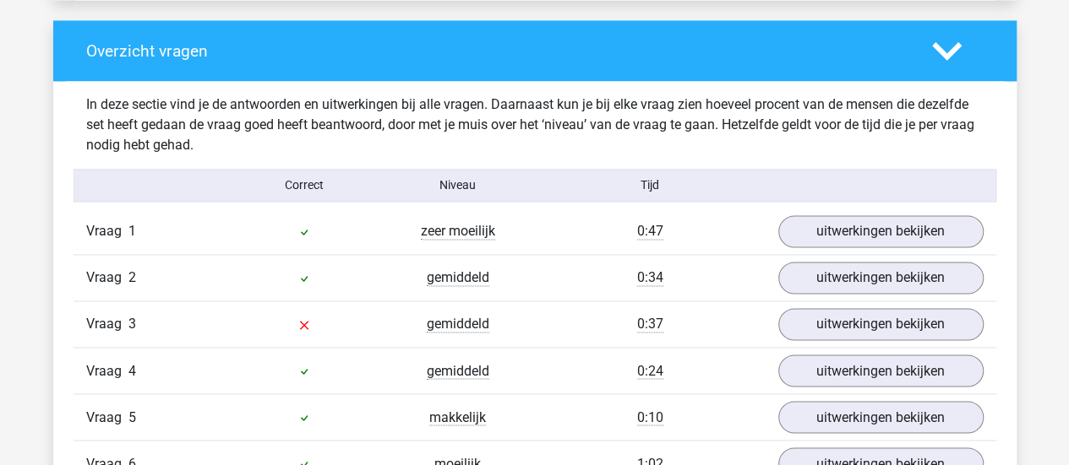
click at [682, 407] on div "0:10" at bounding box center [650, 417] width 231 height 20
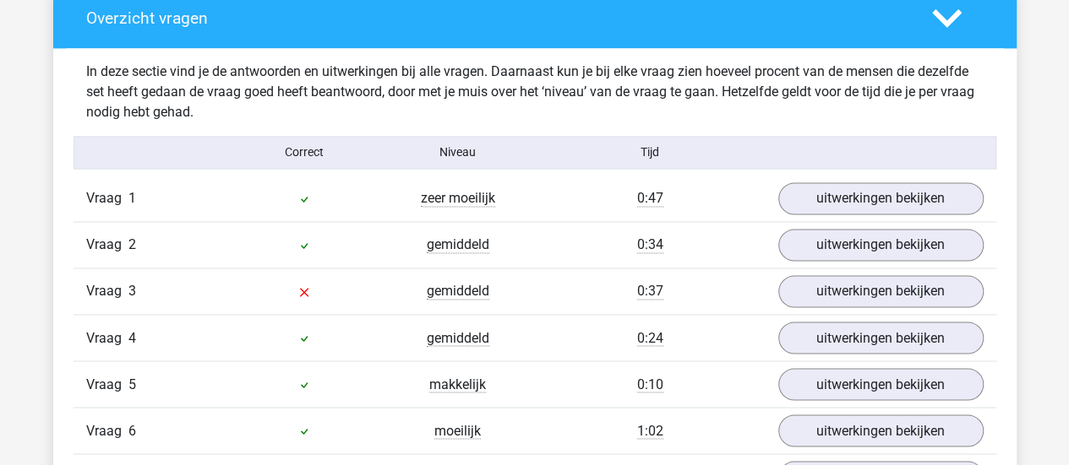
scroll to position [1280, 0]
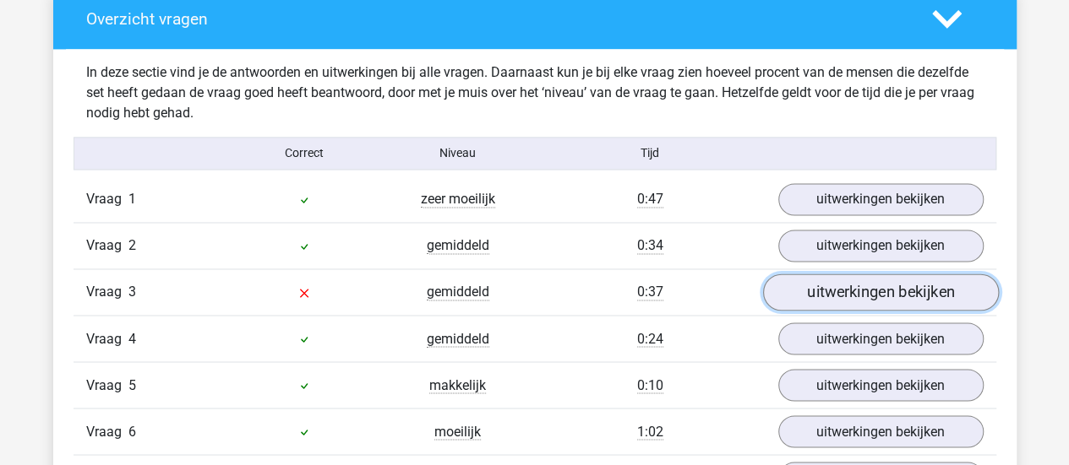
click at [845, 290] on link "uitwerkingen bekijken" at bounding box center [880, 292] width 236 height 37
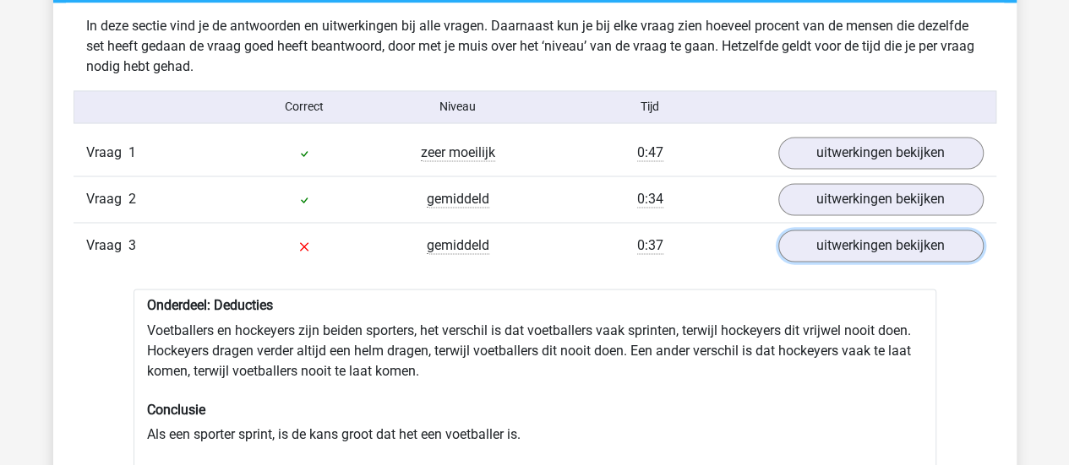
scroll to position [1332, 0]
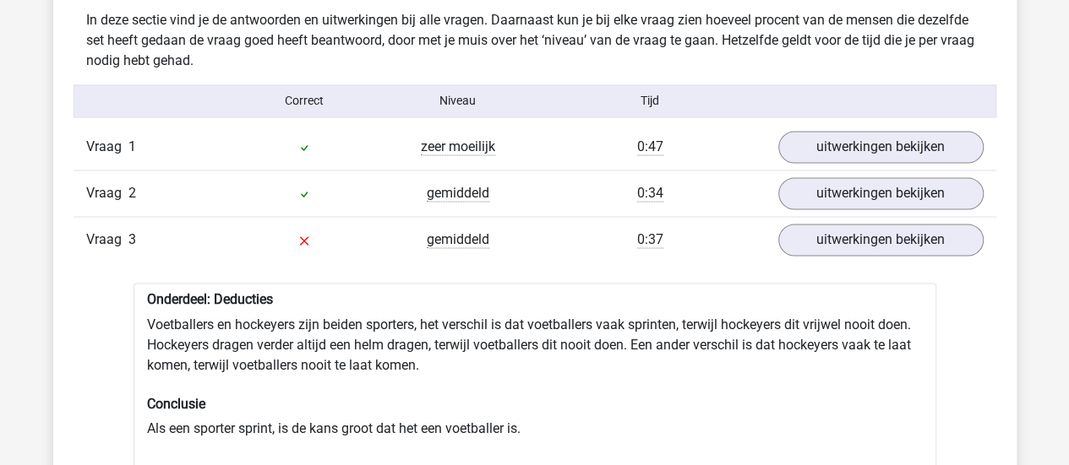
click at [860, 253] on div "Vraag 3 gemiddeld 0:37 uitwerkingen bekijken" at bounding box center [534, 239] width 922 height 46
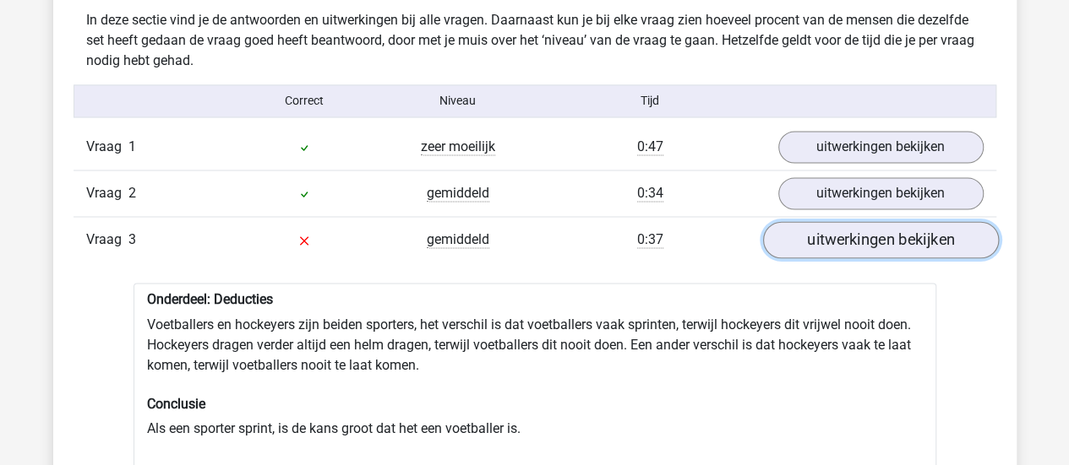
click at [846, 224] on link "uitwerkingen bekijken" at bounding box center [880, 239] width 236 height 37
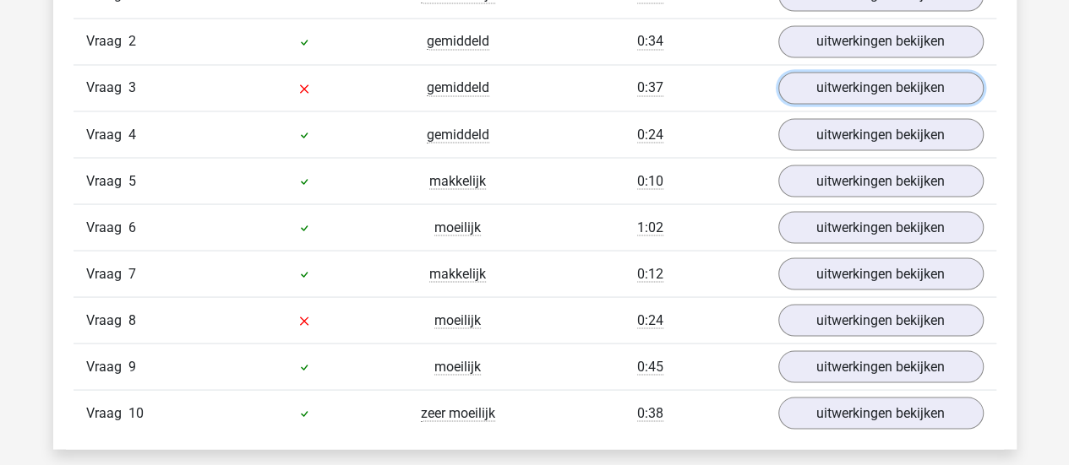
scroll to position [1493, 0]
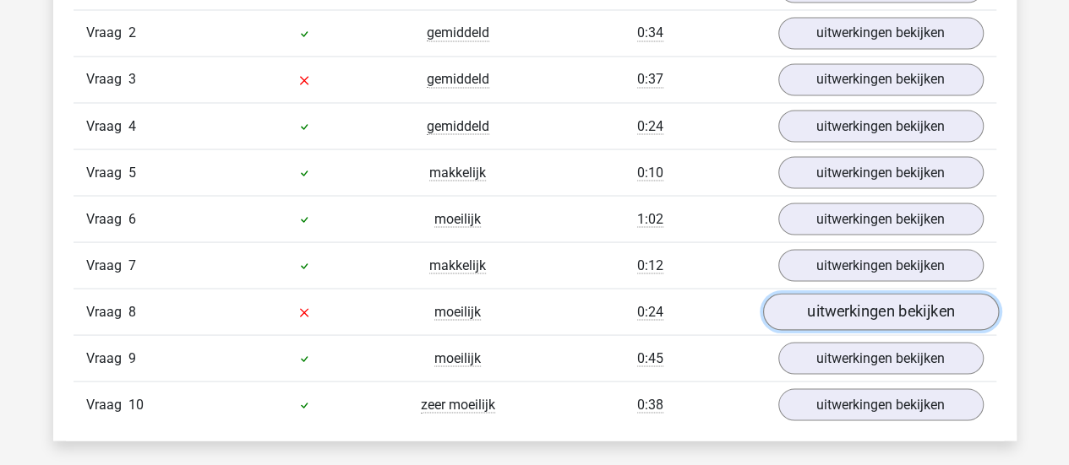
click at [897, 305] on link "uitwerkingen bekijken" at bounding box center [880, 311] width 236 height 37
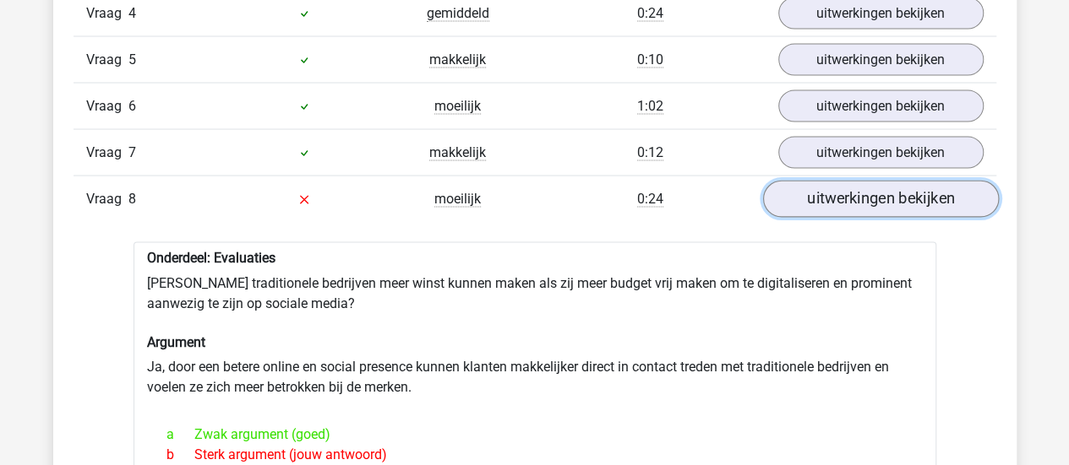
scroll to position [1606, 0]
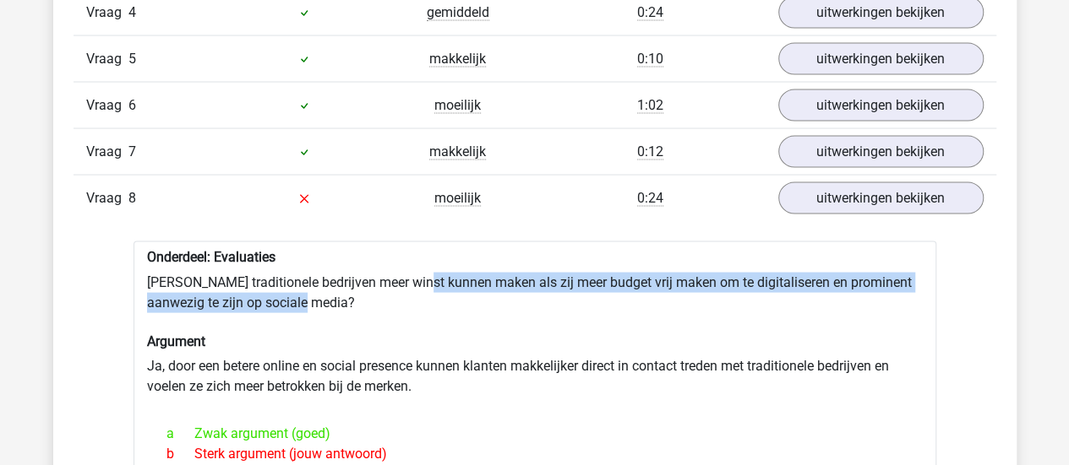
drag, startPoint x: 422, startPoint y: 277, endPoint x: 422, endPoint y: 297, distance: 19.4
click at [422, 297] on div "Onderdeel: Evaluaties Zouden traditionele bedrijven meer winst kunnen maken als…" at bounding box center [534, 446] width 803 height 408
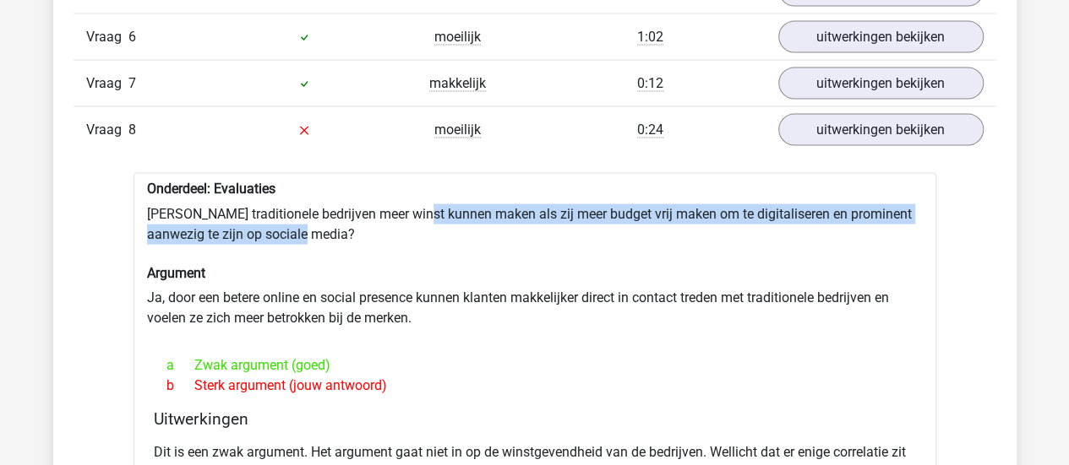
scroll to position [1675, 0]
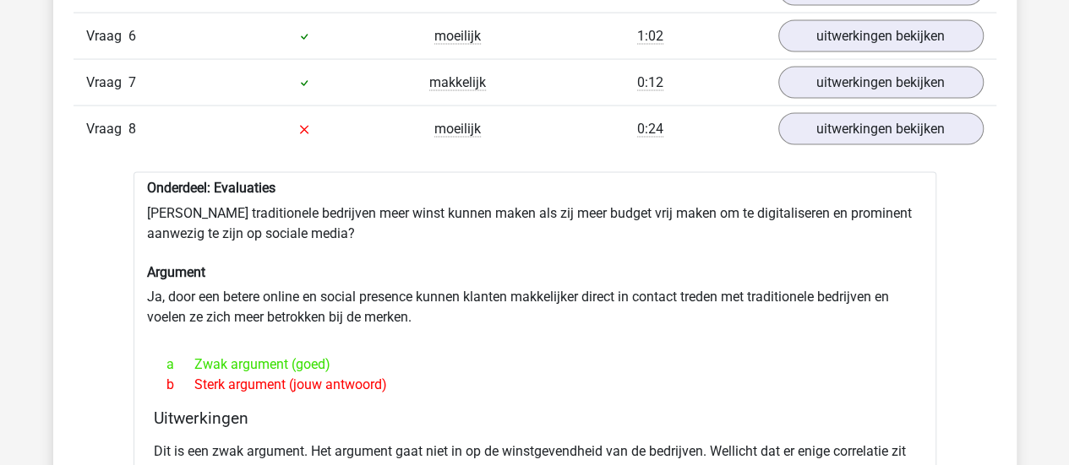
click at [394, 290] on div "Onderdeel: Evaluaties Zouden traditionele bedrijven meer winst kunnen maken als…" at bounding box center [534, 376] width 803 height 408
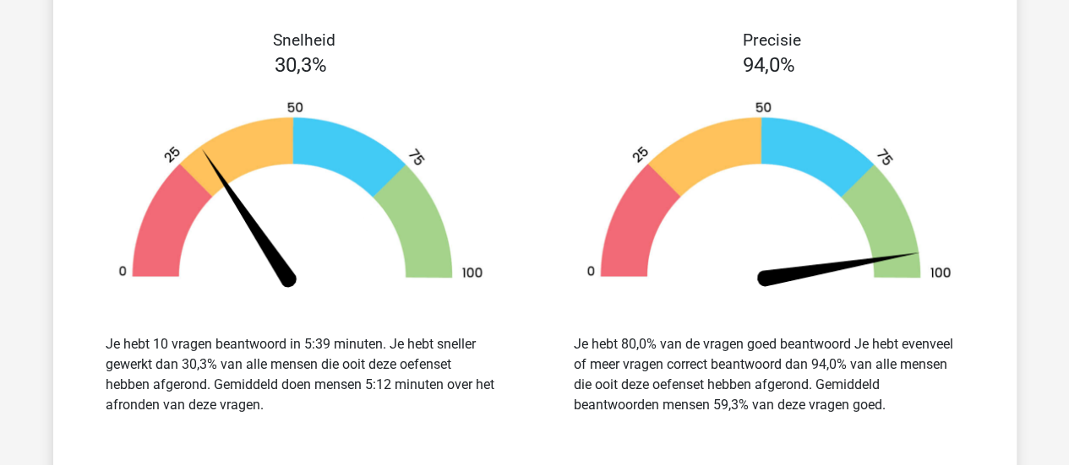
scroll to position [2495, 0]
drag, startPoint x: 230, startPoint y: 334, endPoint x: 280, endPoint y: 399, distance: 82.5
click at [280, 399] on div "Je hebt 10 vragen beantwoord in 5:39 minuten. Je hebt sneller gewerkt dan 30,3%…" at bounding box center [301, 374] width 390 height 81
drag, startPoint x: 593, startPoint y: 334, endPoint x: 890, endPoint y: 401, distance: 304.9
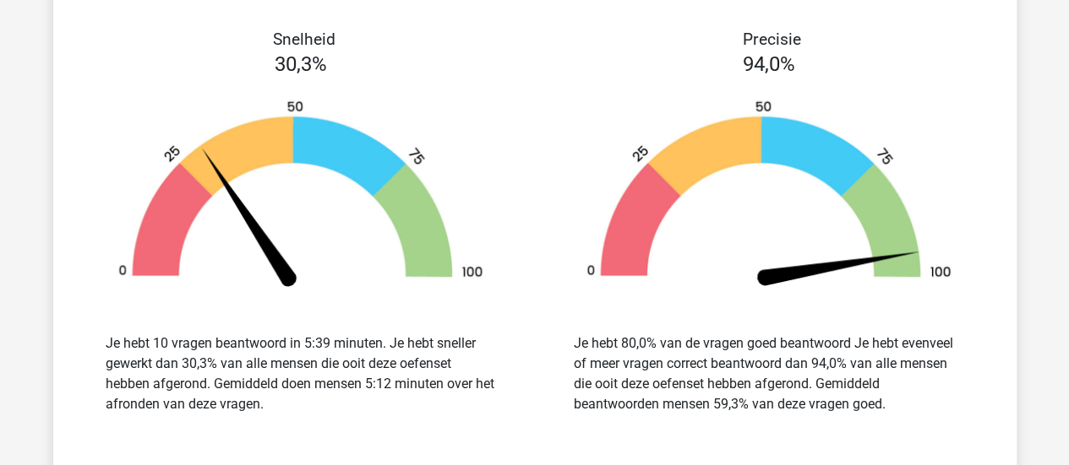
click at [890, 401] on div "Je hebt 80,0% van de vragen goed beantwoord Je hebt evenveel of meer vragen cor…" at bounding box center [769, 374] width 390 height 81
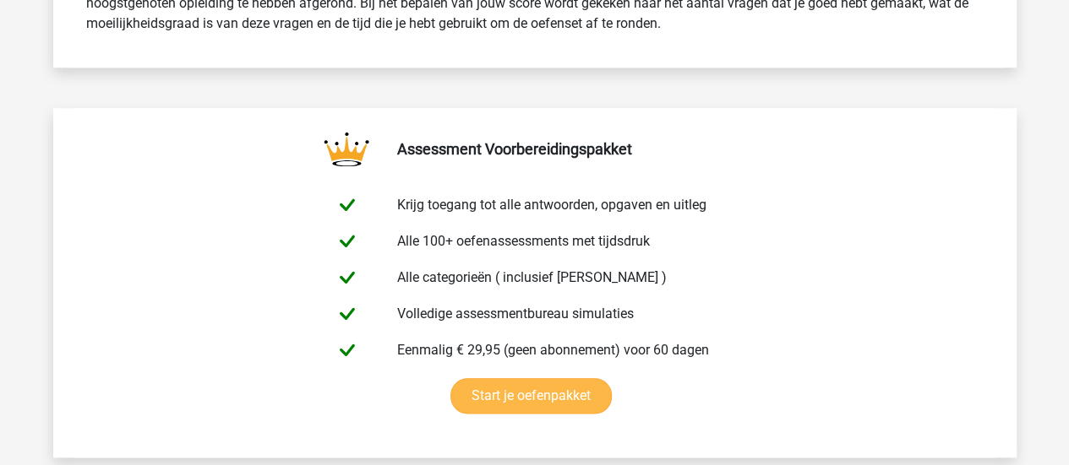
scroll to position [724, 0]
